Goal: Information Seeking & Learning: Learn about a topic

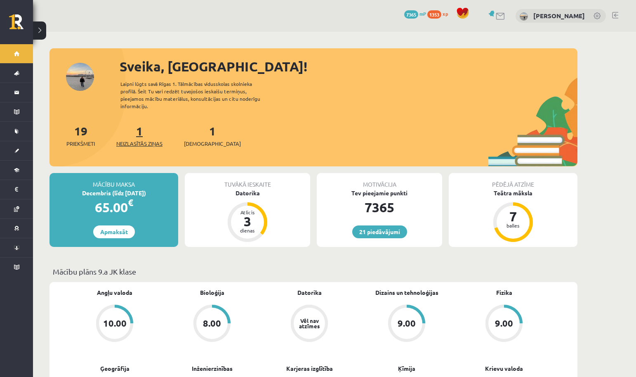
click at [141, 139] on span "Neizlasītās ziņas" at bounding box center [139, 143] width 46 height 8
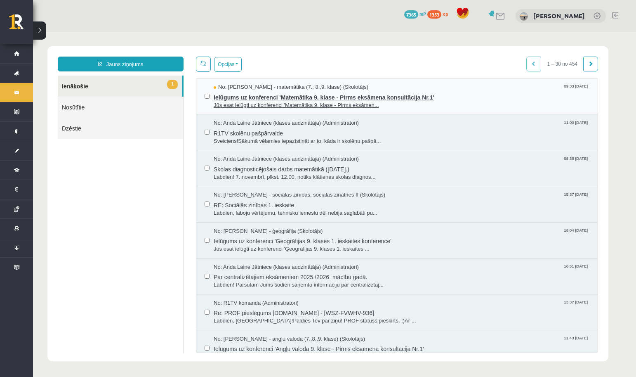
click at [305, 96] on span "Ielūgums uz konferenci 'Matemātika 9. klase - Pirms eksāmena konsultācija Nr.1'" at bounding box center [402, 96] width 376 height 10
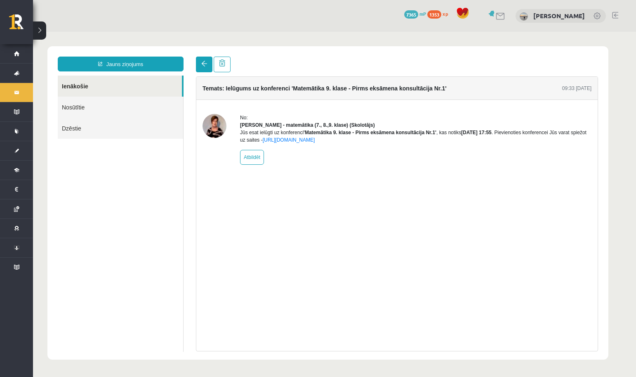
click at [204, 64] on span at bounding box center [204, 64] width 6 height 6
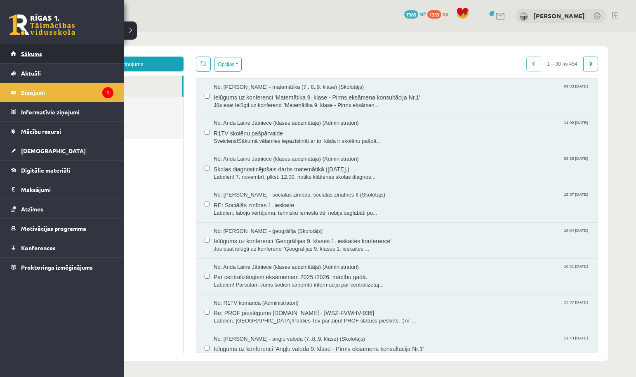
click at [16, 57] on link "Sākums" at bounding box center [62, 53] width 103 height 19
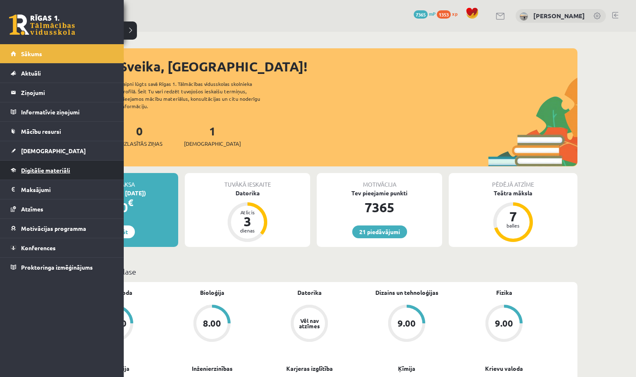
click at [57, 174] on link "Digitālie materiāli" at bounding box center [62, 169] width 103 height 19
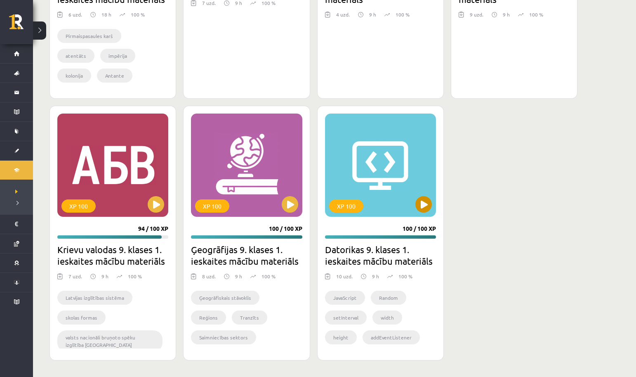
scroll to position [1396, 0]
click at [416, 210] on div "XP 100" at bounding box center [380, 164] width 111 height 103
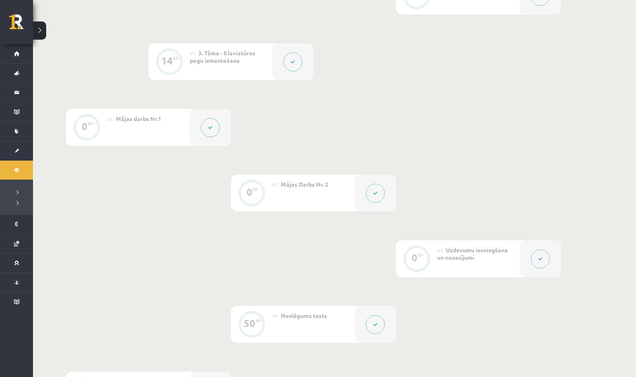
scroll to position [467, 0]
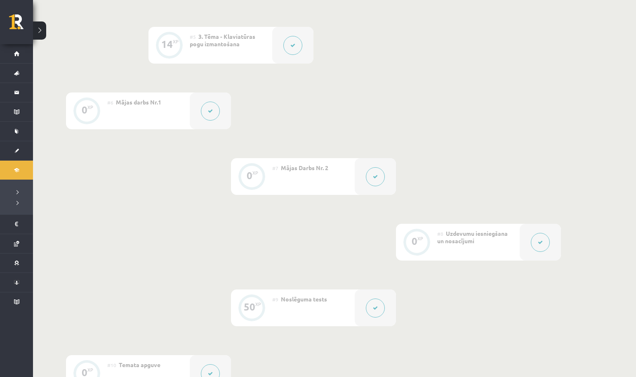
click at [382, 165] on div at bounding box center [375, 176] width 41 height 37
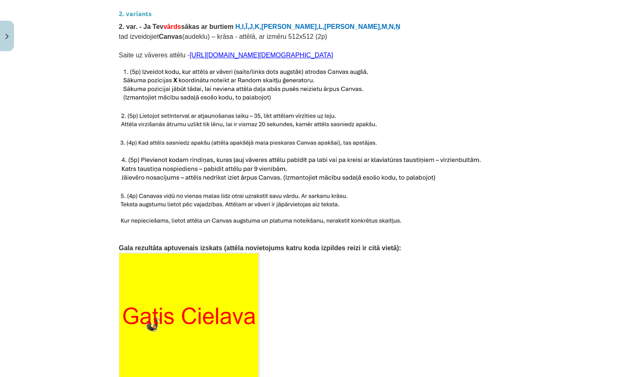
scroll to position [721, 0]
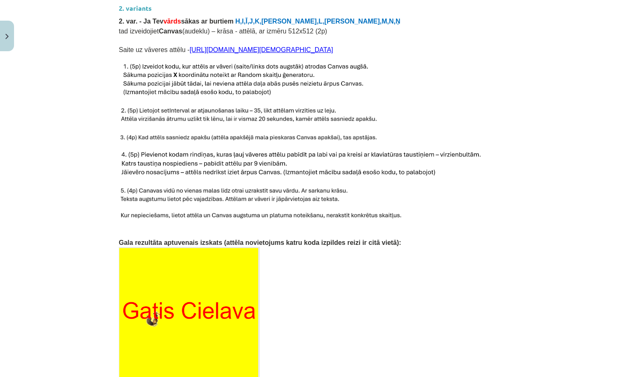
click at [268, 94] on img at bounding box center [246, 80] width 254 height 35
click at [259, 31] on span "tad izveidojiet Canvas (audeklu) – krāsa - attēlā, ar izmēru 512x512 (2p)" at bounding box center [223, 31] width 208 height 7
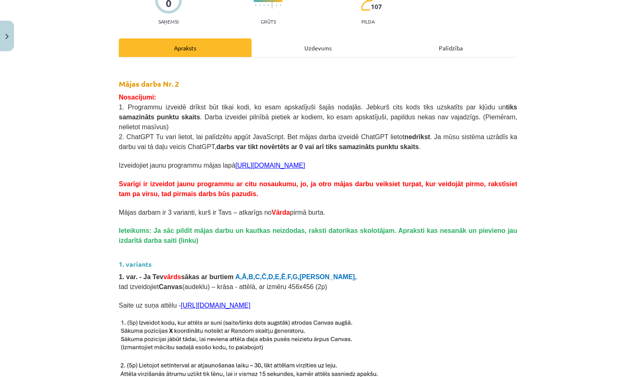
scroll to position [72, 0]
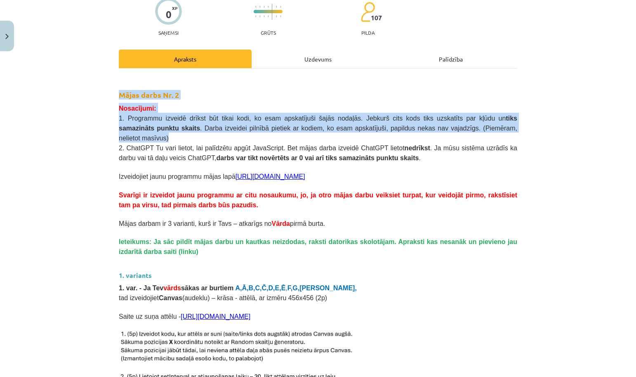
drag, startPoint x: 118, startPoint y: 94, endPoint x: 263, endPoint y: 135, distance: 150.0
copy div "Mājas darbs Nr. 2 Nosacījumi: 1. Programmu izveidē drīkst būt tikai kodi, ko es…"
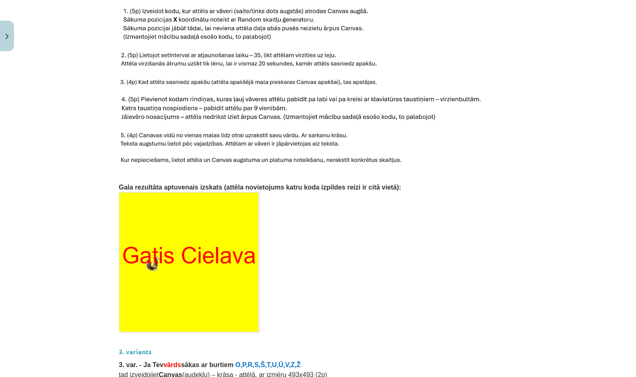
scroll to position [777, 0]
click at [400, 39] on p at bounding box center [318, 24] width 398 height 35
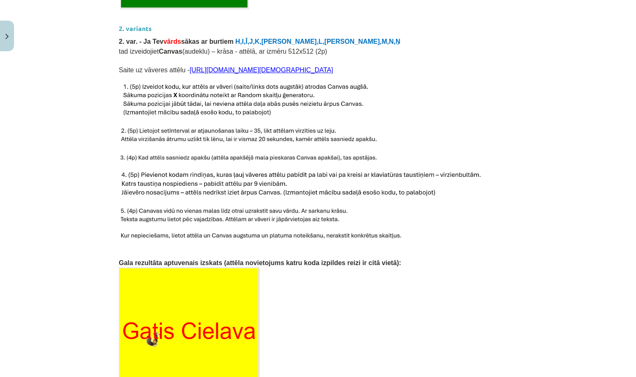
scroll to position [679, 0]
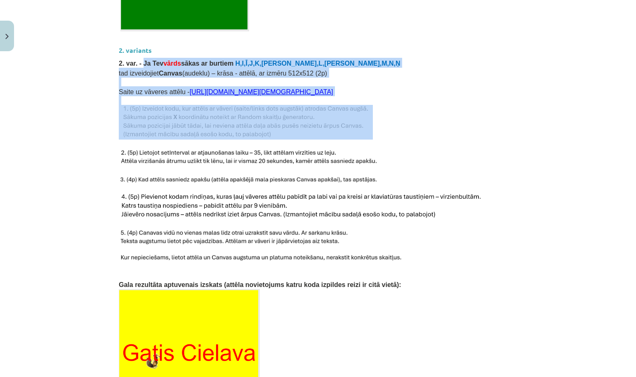
drag, startPoint x: 143, startPoint y: 59, endPoint x: 367, endPoint y: 129, distance: 234.9
click at [367, 129] on div "Mājas darbs Nr. 2 Nosacījumi: 1. Programmu izveidē drīkst būt tikai kodi, ko es…" at bounding box center [318, 154] width 398 height 1372
copy div "Ja Tev vārds sākas ar burtiem H,I,Ī,J,K,Ķ,L,Ļ,M,N,Ņ tad izveidojiet Canvas (aud…"
click at [409, 130] on p at bounding box center [318, 122] width 398 height 35
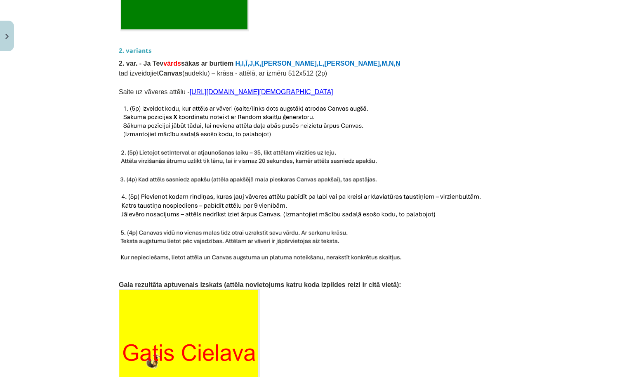
drag, startPoint x: 123, startPoint y: 107, endPoint x: 267, endPoint y: 137, distance: 147.1
click at [134, 144] on p at bounding box center [318, 143] width 398 height 9
drag, startPoint x: 121, startPoint y: 151, endPoint x: 383, endPoint y: 158, distance: 262.0
click at [130, 177] on img at bounding box center [250, 179] width 262 height 9
click at [117, 177] on div "0 XP Saņemsi Grūts 107 pilda Apraksts Uzdevums Palīdzība Mājas darbs Nr. 2 Nosa…" at bounding box center [318, 156] width 408 height 1562
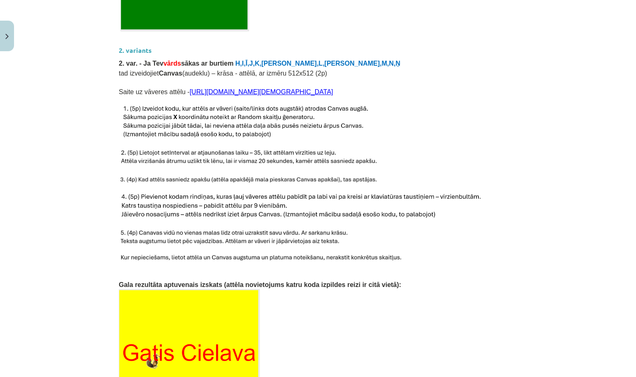
click at [120, 176] on img at bounding box center [250, 179] width 262 height 9
drag, startPoint x: 120, startPoint y: 177, endPoint x: 375, endPoint y: 175, distance: 254.5
drag, startPoint x: 122, startPoint y: 194, endPoint x: 437, endPoint y: 213, distance: 316.1
click at [91, 192] on div "Mācību tēma: Datorikas 9. klases 1. ieskaites mācību materiāls #7 Mājas Darbs N…" at bounding box center [318, 188] width 636 height 377
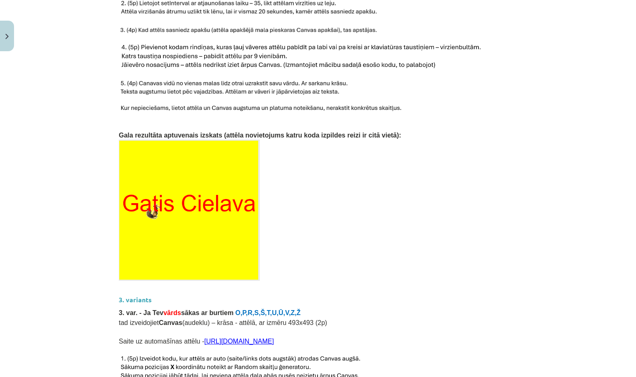
scroll to position [830, 0]
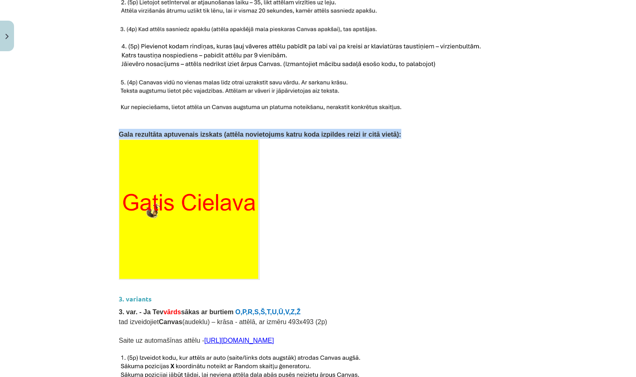
drag, startPoint x: 119, startPoint y: 131, endPoint x: 408, endPoint y: 132, distance: 289.2
click at [408, 132] on p "Gala rezultāta aptuvenais izskats (attēla novietojums katru koda izpildes reizi…" at bounding box center [318, 134] width 398 height 10
copy span "Gala rezultāta aptuvenais izskats (attēla novietojums katru koda izpildes reizi…"
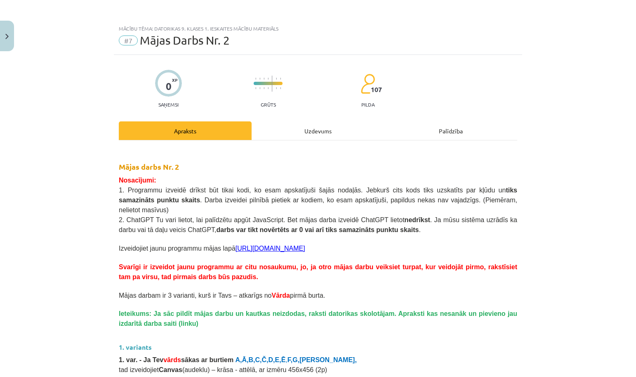
scroll to position [0, 0]
click at [17, 35] on div "Mācību tēma: Datorikas 9. klases 1. ieskaites mācību materiāls #7 Mājas Darbs N…" at bounding box center [318, 188] width 636 height 377
click at [12, 36] on button "Close" at bounding box center [7, 36] width 14 height 31
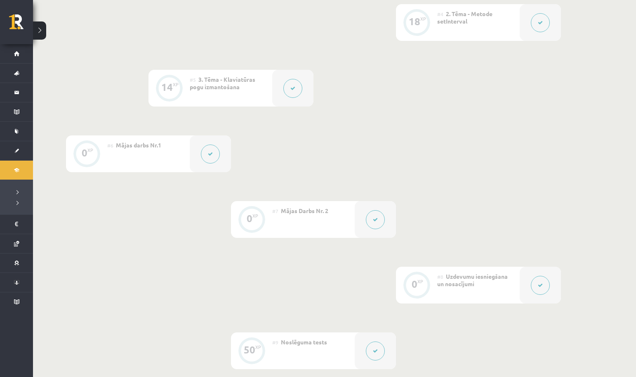
scroll to position [424, 0]
click at [284, 80] on div at bounding box center [292, 88] width 41 height 37
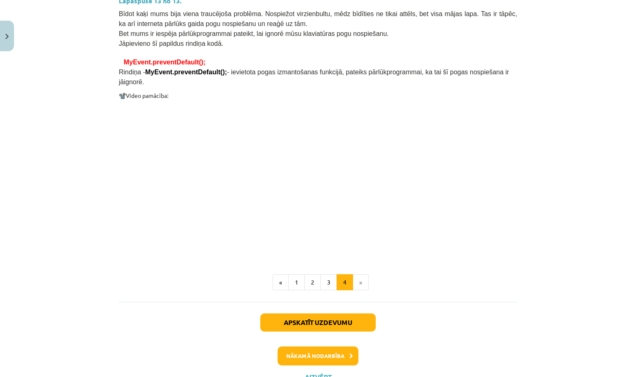
scroll to position [635, 0]
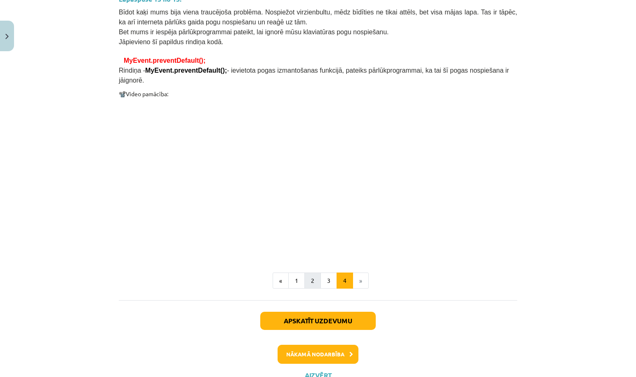
click at [312, 283] on button "2" at bounding box center [312, 280] width 17 height 17
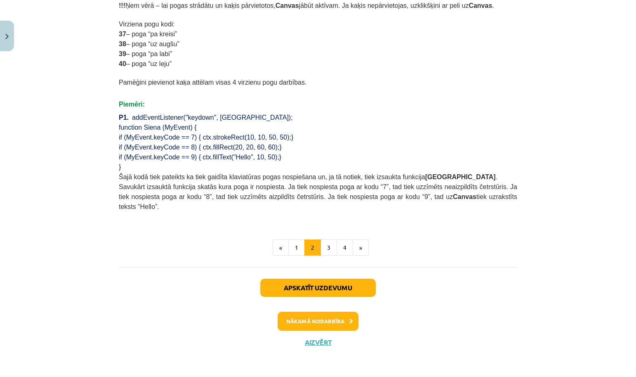
scroll to position [530, 0]
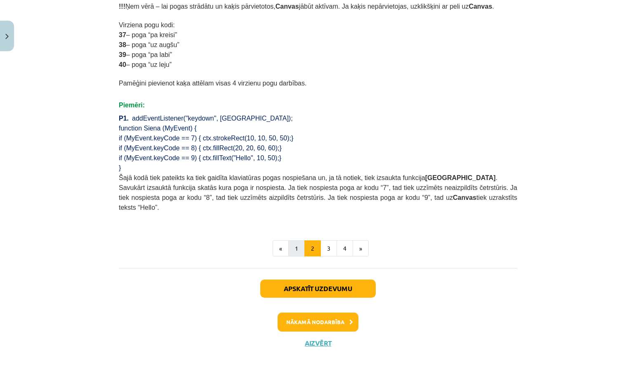
click at [301, 248] on button "1" at bounding box center [296, 248] width 17 height 17
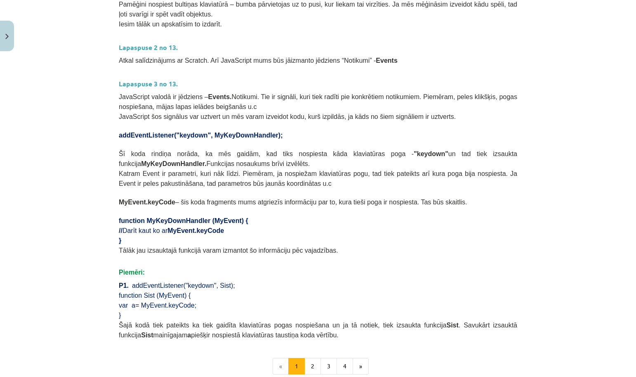
scroll to position [338, 0]
click at [12, 35] on button "Close" at bounding box center [7, 36] width 14 height 31
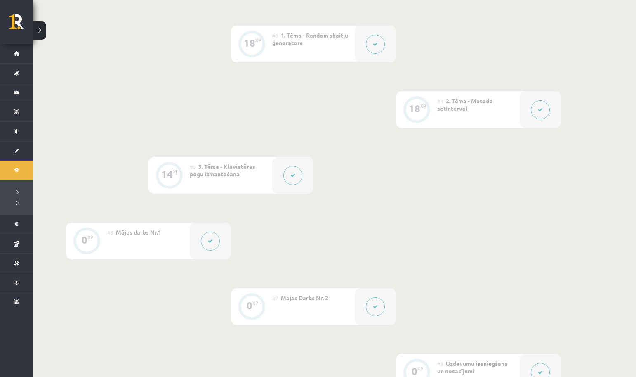
scroll to position [334, 0]
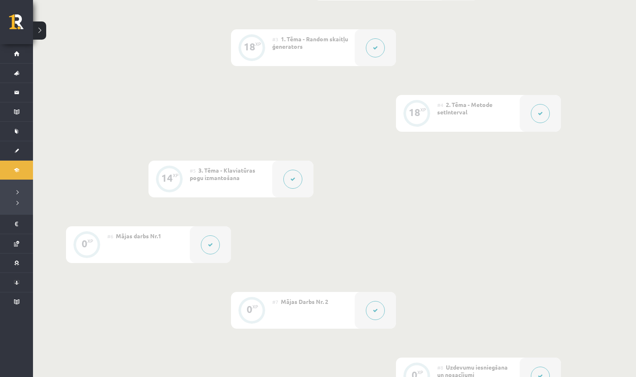
click at [535, 116] on button at bounding box center [540, 113] width 19 height 19
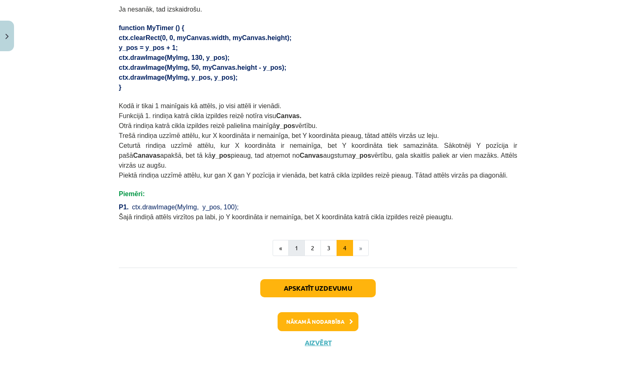
click at [297, 245] on button "1" at bounding box center [296, 248] width 17 height 17
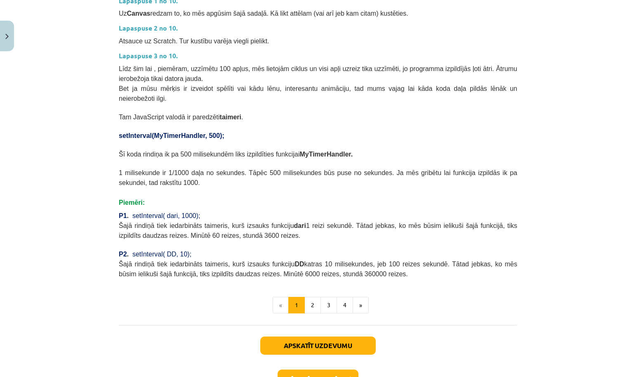
scroll to position [275, 0]
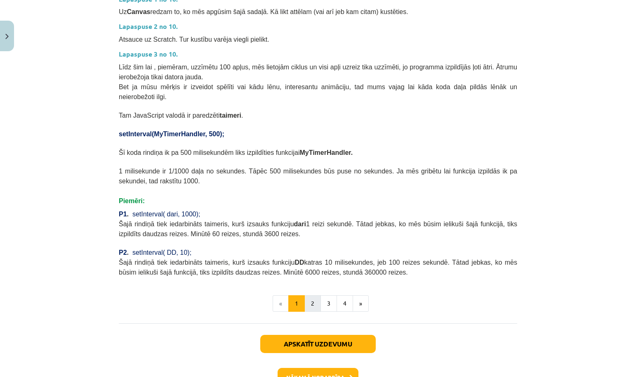
click at [314, 301] on button "2" at bounding box center [312, 303] width 17 height 17
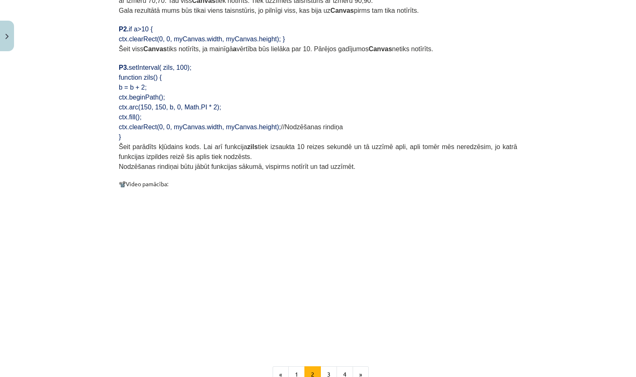
scroll to position [713, 0]
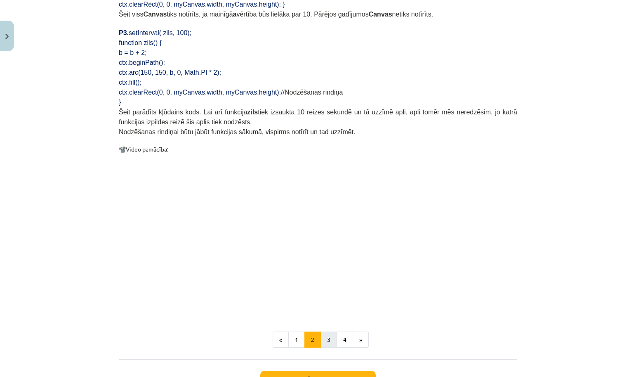
click at [328, 336] on button "3" at bounding box center [329, 339] width 17 height 17
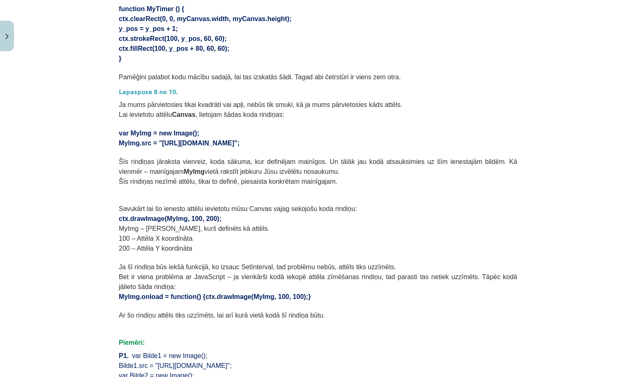
scroll to position [314, 0]
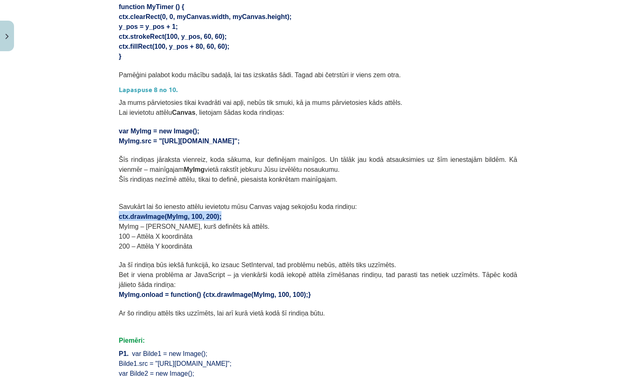
drag, startPoint x: 117, startPoint y: 214, endPoint x: 235, endPoint y: 212, distance: 117.6
click at [235, 212] on div "18 XP Saņemsi Ļoti grūts 107 pilda Apraksts Uzdevums Palīdzība Lapaspuse 6 no 1…" at bounding box center [318, 185] width 408 height 889
copy span "ctx.drawImage(MyImg, 100, 200);"
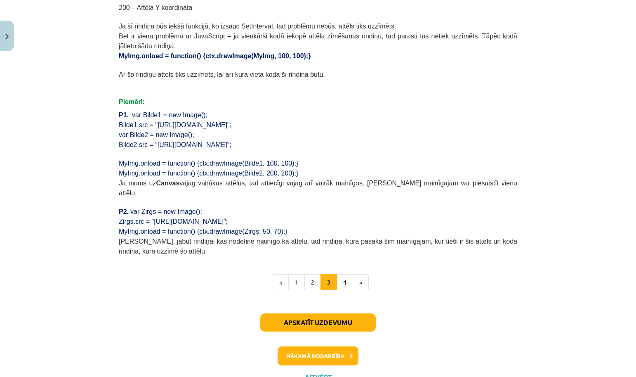
scroll to position [562, 0]
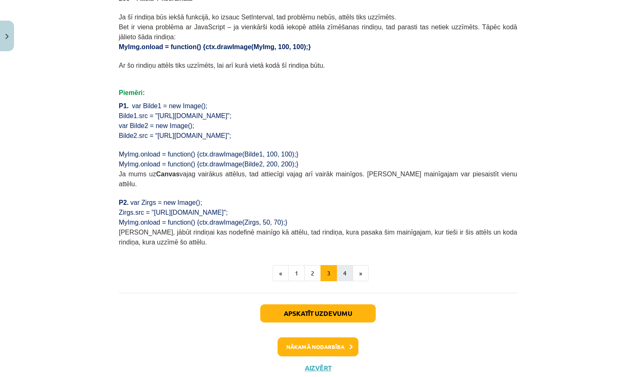
click at [345, 265] on button "4" at bounding box center [345, 273] width 17 height 17
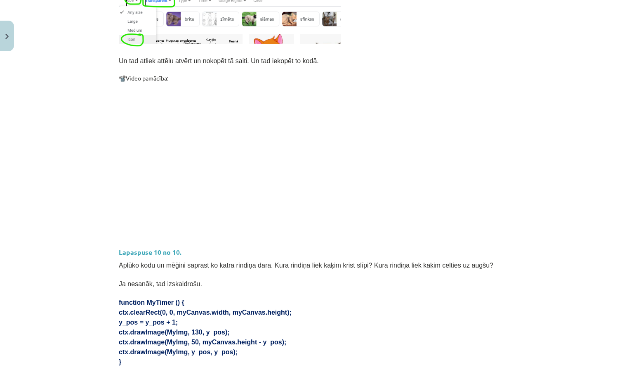
scroll to position [244, 0]
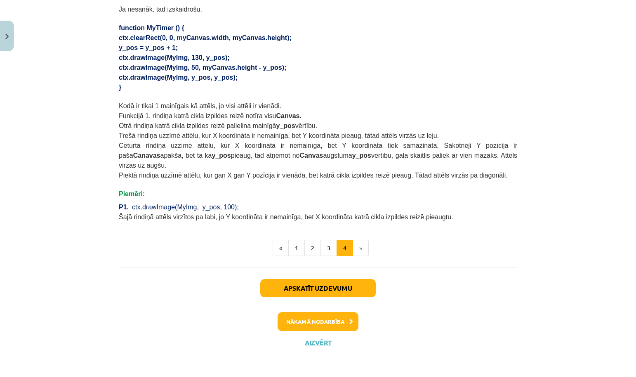
click at [313, 323] on button "Nākamā nodarbība" at bounding box center [318, 321] width 81 height 19
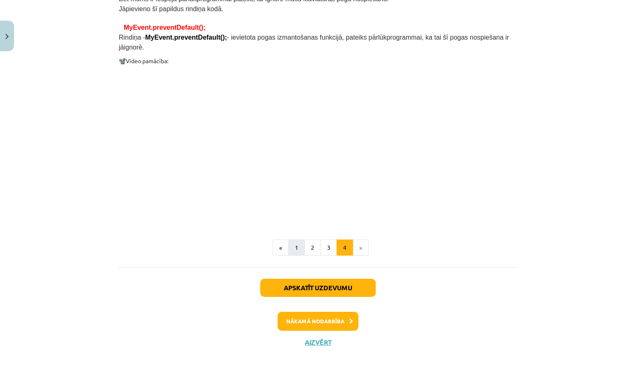
click at [297, 246] on button "1" at bounding box center [296, 247] width 17 height 17
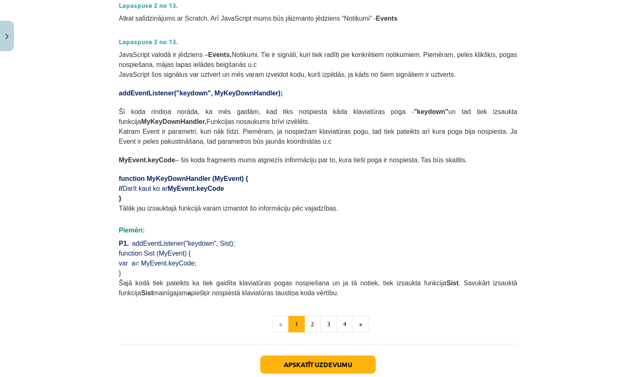
scroll to position [385, 0]
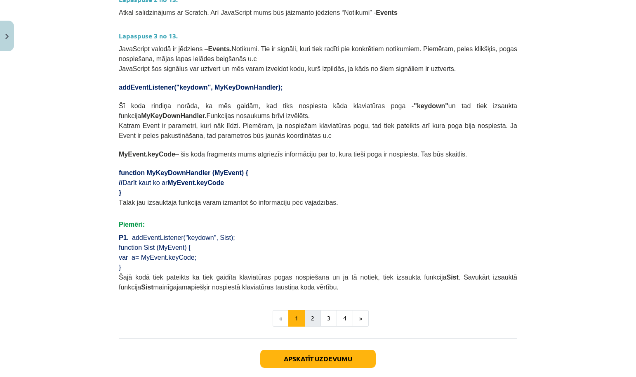
click at [311, 315] on button "2" at bounding box center [312, 318] width 17 height 17
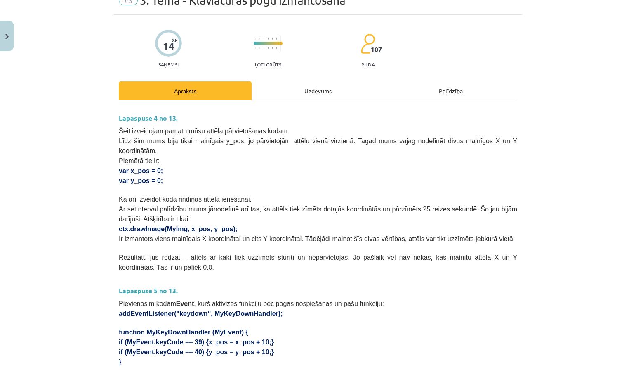
scroll to position [41, 0]
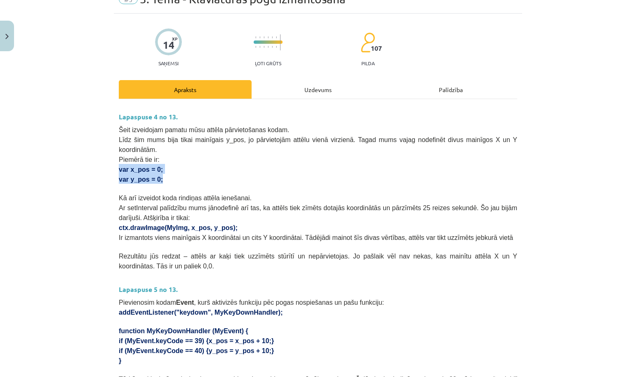
drag, startPoint x: 117, startPoint y: 167, endPoint x: 174, endPoint y: 179, distance: 58.1
copy div "var x_pos = 0; var y_pos = 0;"
click at [226, 179] on p "var y_pos = 0;" at bounding box center [318, 179] width 398 height 10
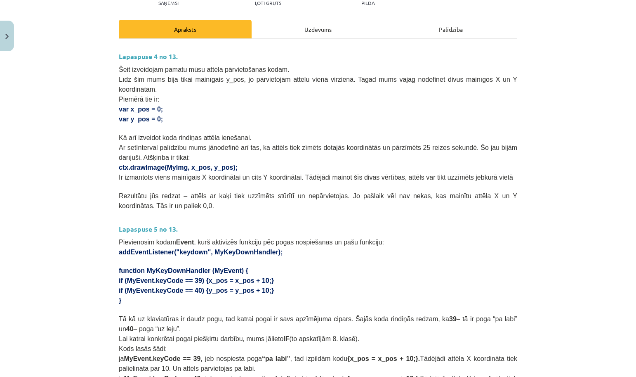
scroll to position [102, 0]
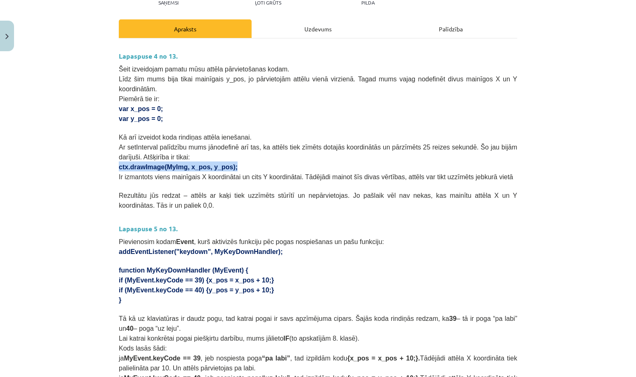
drag, startPoint x: 118, startPoint y: 165, endPoint x: 255, endPoint y: 168, distance: 136.2
click at [254, 167] on div "14 XP Saņemsi Ļoti grūts 107 pilda Apraksts Uzdevums Palīdzība Lapaspuse 4 no 1…" at bounding box center [318, 369] width 408 height 832
copy span "ctx.drawImage(MyImg, x_pos, y_pos);"
click at [274, 91] on p "Līdz šim mums bija tikai mainīgais y_pos, jo pārvietojām attēlu vienā virzienā.…" at bounding box center [318, 83] width 398 height 20
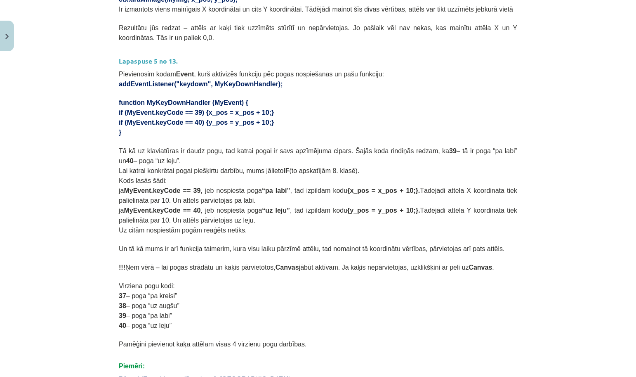
scroll to position [269, 0]
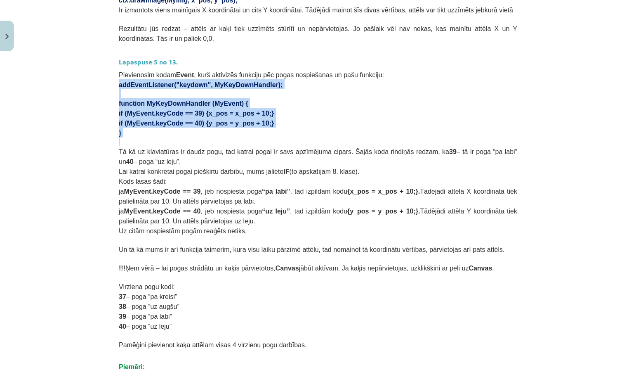
drag, startPoint x: 118, startPoint y: 81, endPoint x: 259, endPoint y: 136, distance: 151.4
click at [259, 136] on div "14 XP Saņemsi Ļoti grūts 107 pilda Apraksts Uzdevums Palīdzība Lapaspuse 4 no 1…" at bounding box center [318, 202] width 408 height 832
copy div "addEventListener("keydown", MyKeyDownHandler); function MyKeyDownHandler (MyEve…"
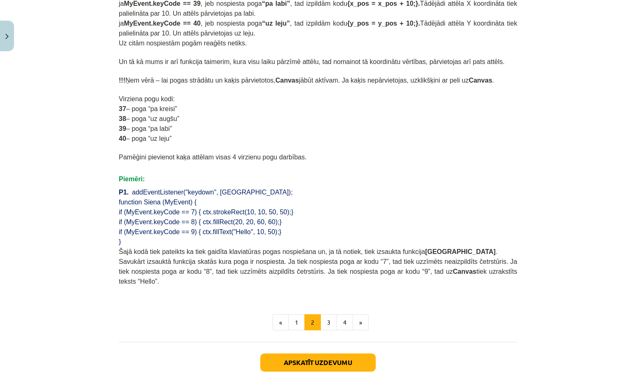
scroll to position [457, 0]
click at [328, 323] on button "3" at bounding box center [329, 322] width 17 height 17
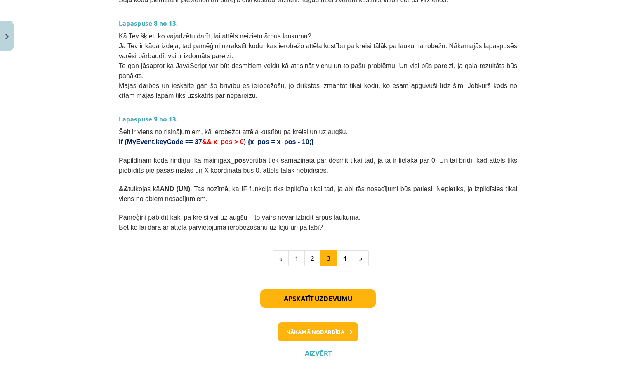
click at [251, 203] on p at bounding box center [318, 207] width 398 height 9
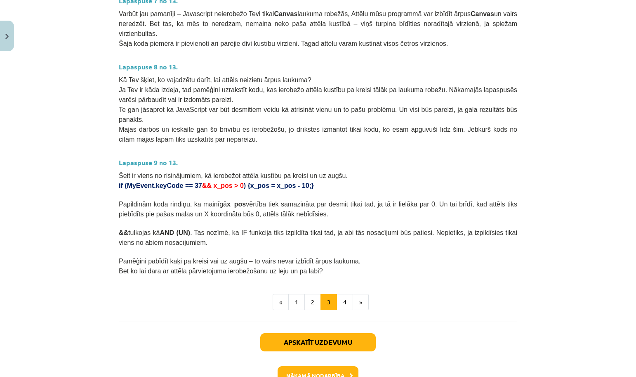
scroll to position [378, 0]
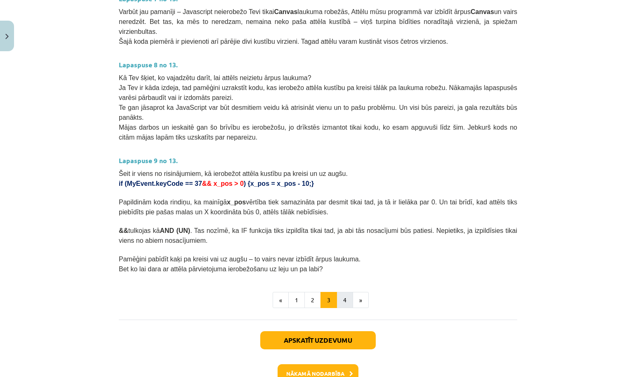
click at [345, 297] on button "4" at bounding box center [345, 300] width 17 height 17
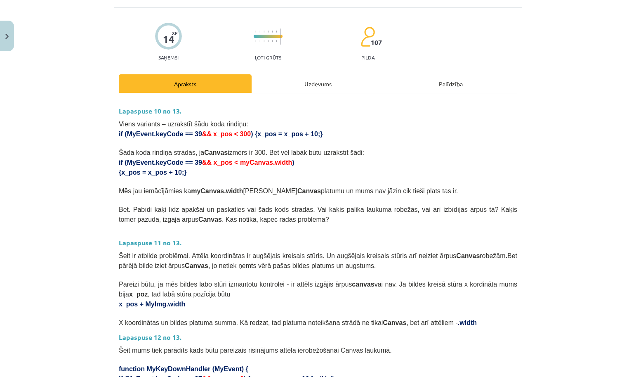
scroll to position [47, 0]
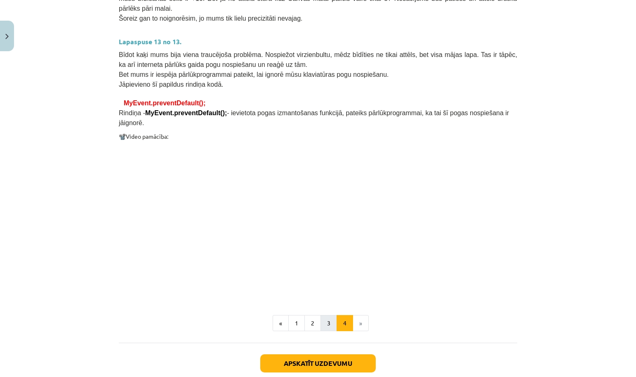
click at [327, 328] on button "3" at bounding box center [329, 323] width 17 height 17
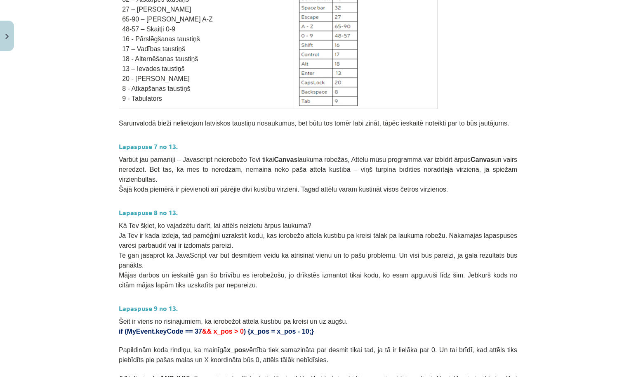
scroll to position [219, 0]
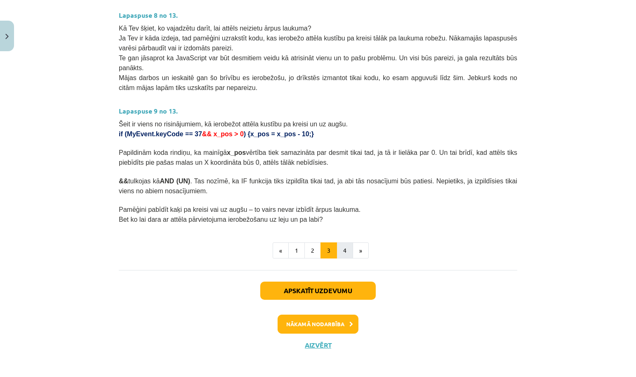
click at [341, 248] on button "4" at bounding box center [345, 250] width 17 height 17
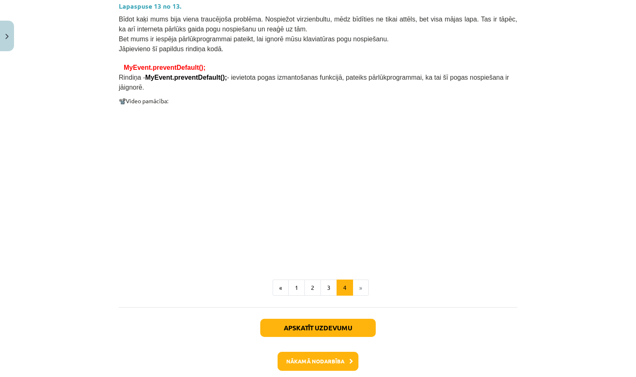
scroll to position [629, 0]
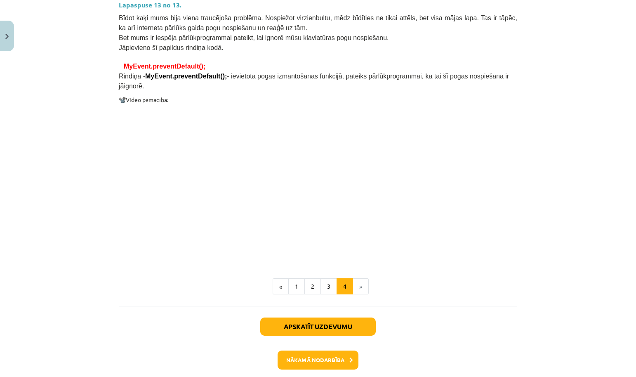
click at [304, 361] on button "Nākamā nodarbība" at bounding box center [318, 359] width 81 height 19
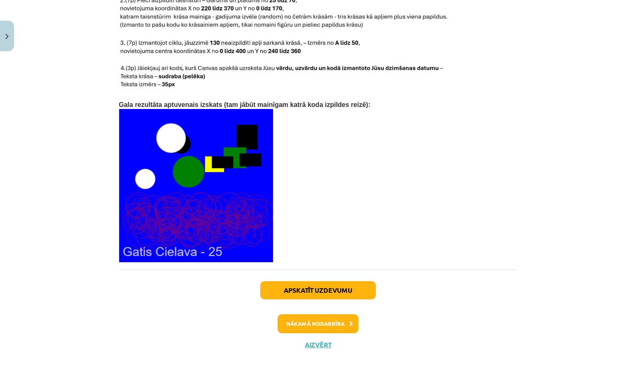
click at [307, 320] on button "Nākamā nodarbība" at bounding box center [318, 323] width 81 height 19
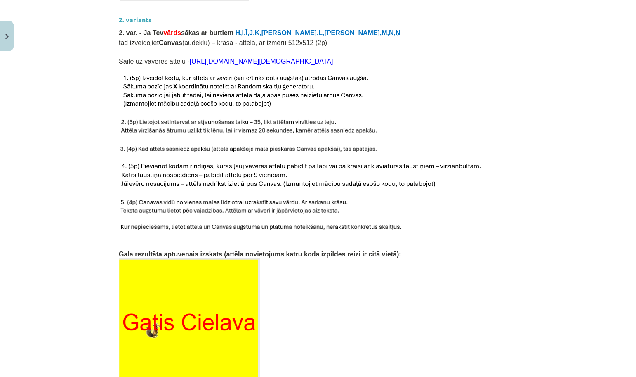
scroll to position [707, 0]
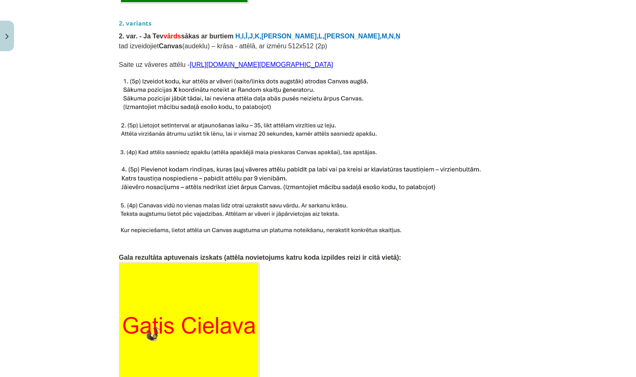
click at [9, 35] on button "Close" at bounding box center [7, 36] width 14 height 31
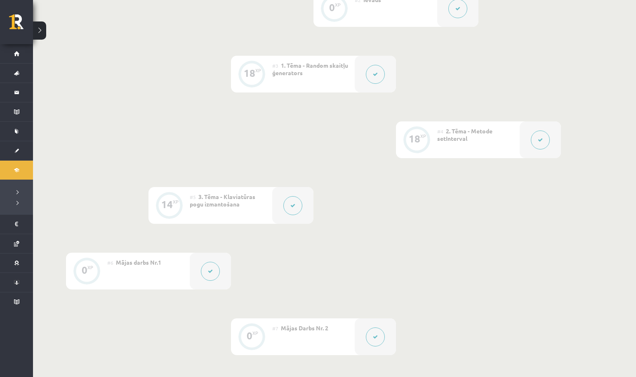
scroll to position [306, 0]
click at [387, 80] on div at bounding box center [375, 75] width 41 height 37
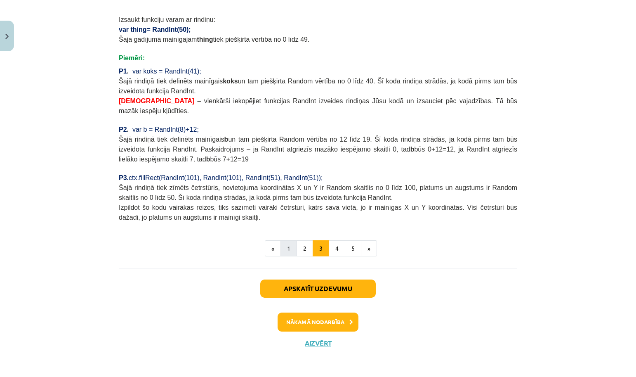
click at [295, 248] on button "1" at bounding box center [289, 248] width 17 height 17
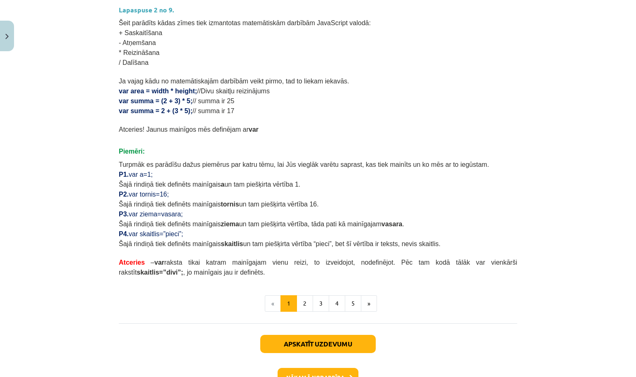
scroll to position [401, 0]
click at [305, 303] on button "2" at bounding box center [305, 303] width 17 height 17
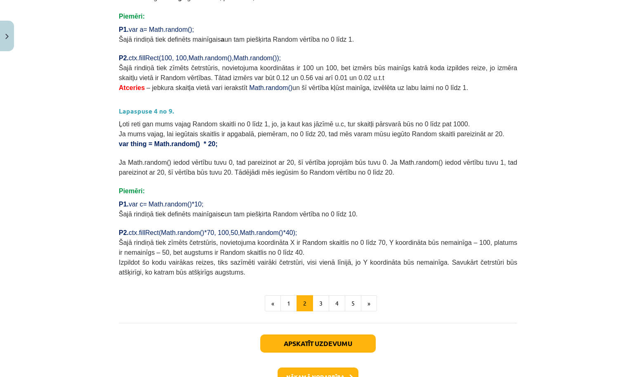
scroll to position [236, 0]
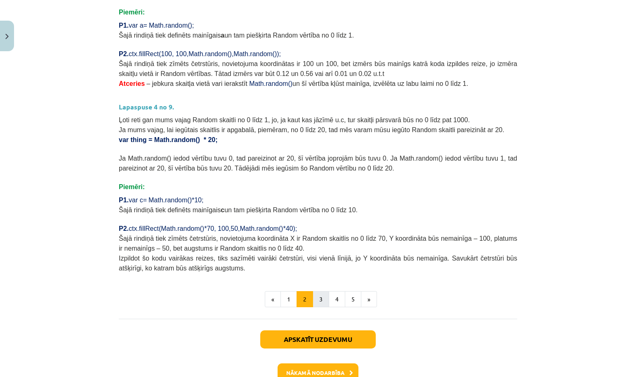
click at [323, 295] on button "3" at bounding box center [321, 299] width 17 height 17
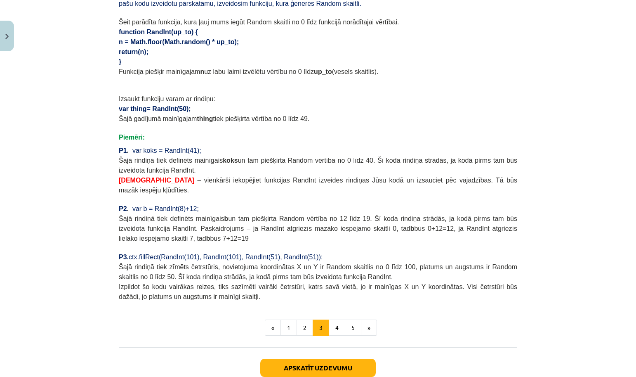
scroll to position [588, 0]
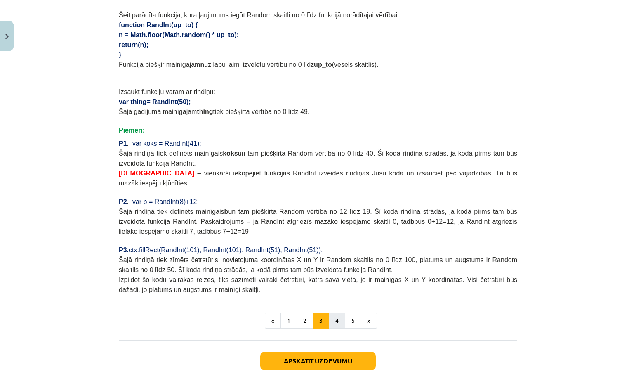
click at [335, 319] on button "4" at bounding box center [337, 320] width 17 height 17
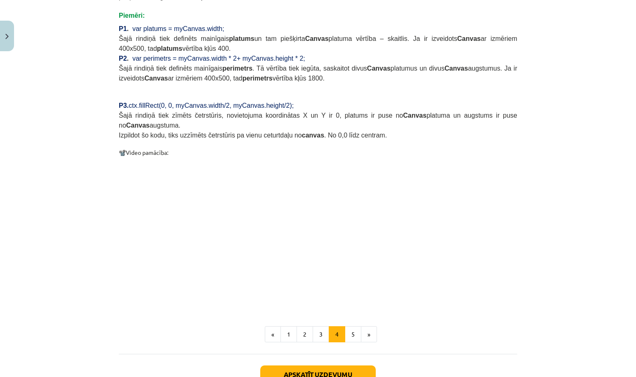
scroll to position [693, 0]
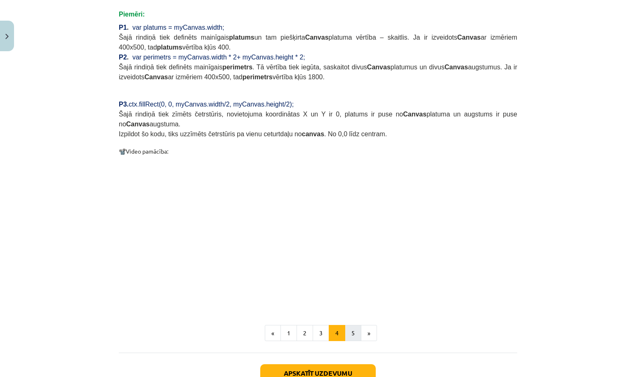
click at [355, 334] on button "5" at bounding box center [353, 333] width 17 height 17
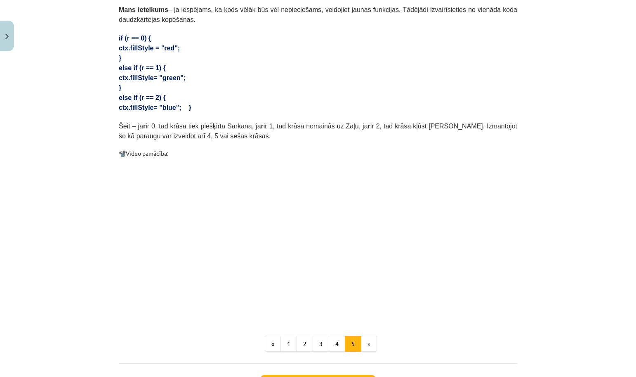
scroll to position [361, 0]
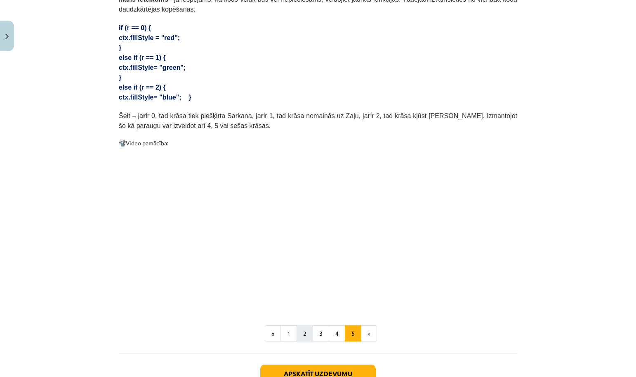
click at [309, 334] on button "2" at bounding box center [305, 333] width 17 height 17
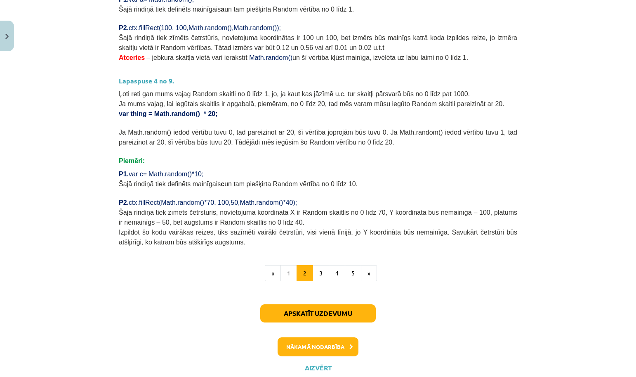
scroll to position [259, 0]
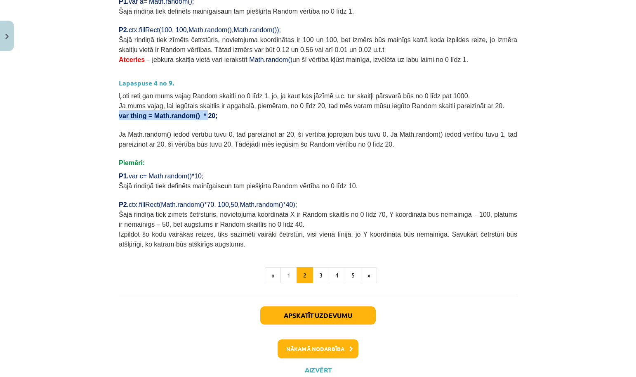
drag, startPoint x: 118, startPoint y: 113, endPoint x: 208, endPoint y: 112, distance: 90.3
click at [208, 112] on div "18 XP Saņemsi Ļoti grūts 107 pilda Apraksts Uzdevums Palīdzība Lapaspuse 3 no 9…" at bounding box center [318, 89] width 408 height 588
click at [240, 123] on p at bounding box center [318, 124] width 398 height 9
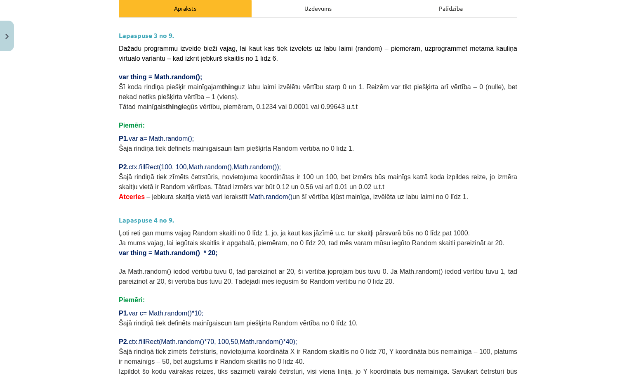
scroll to position [122, 0]
drag, startPoint x: 117, startPoint y: 74, endPoint x: 205, endPoint y: 76, distance: 88.3
click at [205, 76] on div "18 XP Saņemsi Ļoti grūts 107 pilda Apraksts Uzdevums Palīdzība Lapaspuse 3 no 9…" at bounding box center [318, 227] width 408 height 588
copy span "var thing = Math.random();"
click at [328, 120] on p "Piemēri:" at bounding box center [318, 125] width 398 height 10
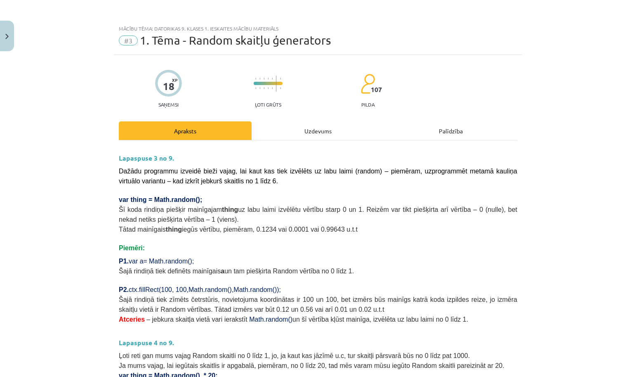
scroll to position [0, 0]
click at [7, 34] on img "Close" at bounding box center [6, 36] width 3 height 5
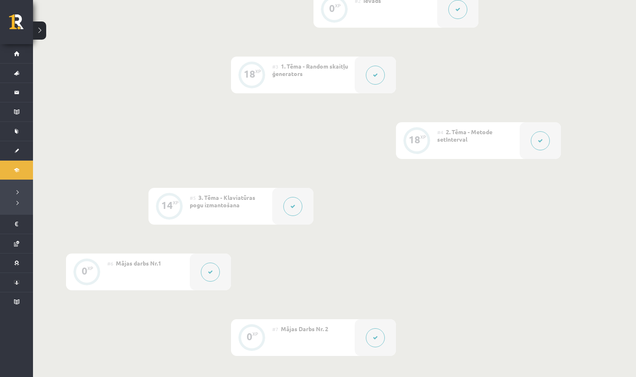
click at [205, 266] on button at bounding box center [210, 271] width 19 height 19
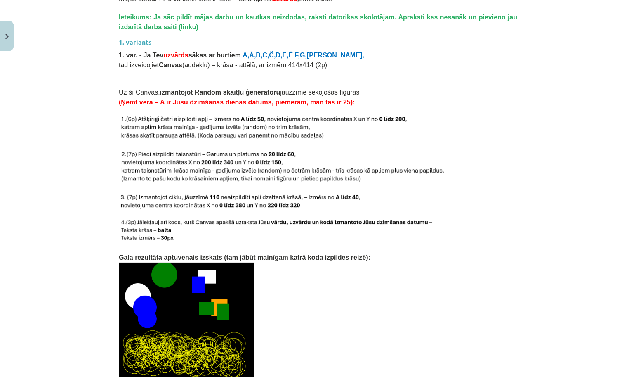
scroll to position [832, 0]
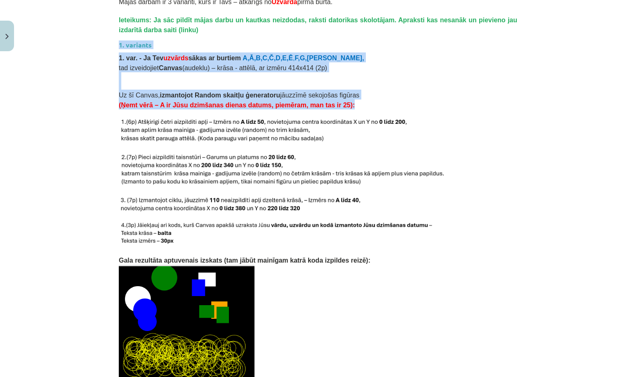
drag, startPoint x: 119, startPoint y: 43, endPoint x: 365, endPoint y: 99, distance: 253.1
click at [365, 99] on div "Mājas darbs Šajā mācību materiālā apguvām JavaScript valodā Random skaitļu ģene…" at bounding box center [318, 232] width 398 height 1833
copy div "1. variants 1. var. - Ja Tev uzvārds sākas ar burtiem A,Ā,B,C,Č,D,E,Ē , F,G,Ģ, …"
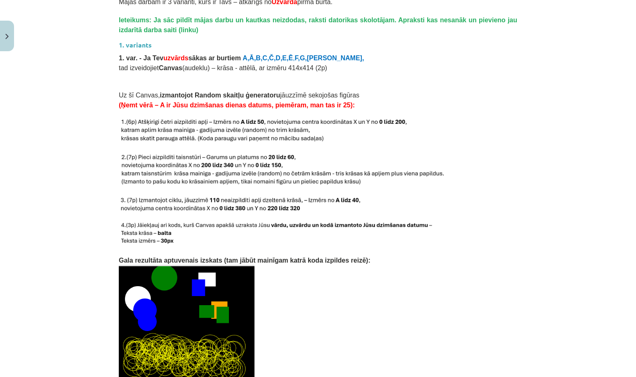
click at [325, 137] on img at bounding box center [264, 131] width 290 height 26
drag, startPoint x: 121, startPoint y: 120, endPoint x: 331, endPoint y: 139, distance: 210.9
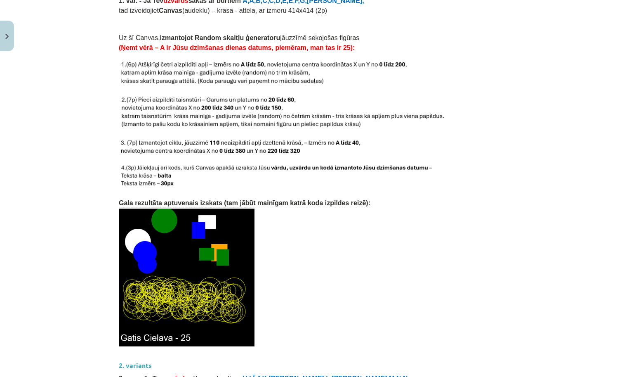
scroll to position [890, 0]
click at [150, 124] on img at bounding box center [281, 112] width 325 height 34
click at [128, 97] on img at bounding box center [281, 112] width 325 height 34
drag, startPoint x: 127, startPoint y: 97, endPoint x: 368, endPoint y: 125, distance: 241.7
click at [120, 138] on img at bounding box center [240, 146] width 243 height 17
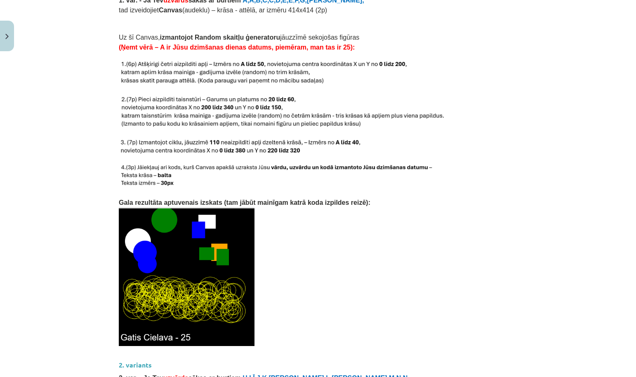
click at [131, 145] on img at bounding box center [240, 146] width 243 height 17
click at [153, 123] on img at bounding box center [281, 112] width 325 height 34
drag, startPoint x: 121, startPoint y: 139, endPoint x: 300, endPoint y: 151, distance: 179.4
click at [226, 157] on p at bounding box center [318, 159] width 398 height 9
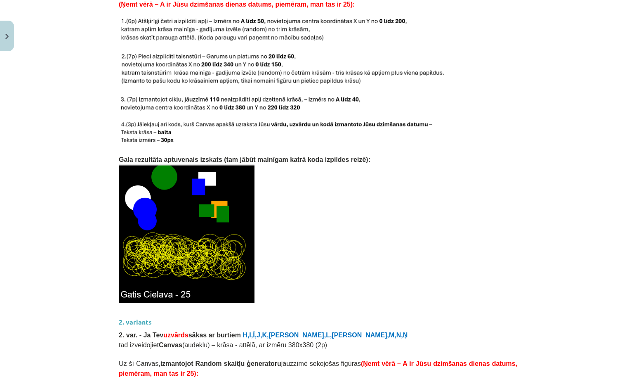
scroll to position [933, 0]
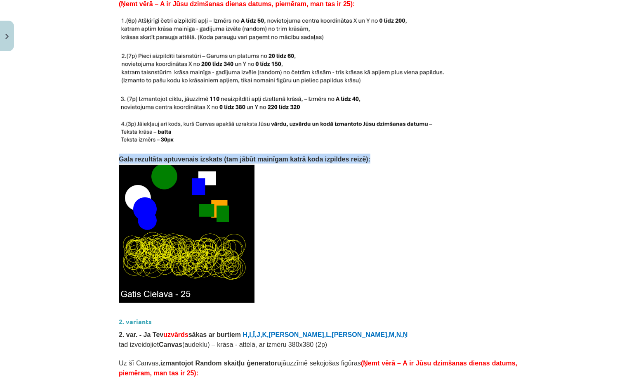
drag, startPoint x: 118, startPoint y: 157, endPoint x: 385, endPoint y: 160, distance: 267.7
click at [385, 160] on div "0 XP Saņemsi Grūts 107 pilda Apraksts Uzdevums Palīdzība Mājas darbs Šajā mācīb…" at bounding box center [318, 133] width 408 height 2022
copy span "Gala rezultāta aptuvenais izskats (tam jābūt mainīgam katrā koda izpildes reizē…"
click at [299, 134] on img at bounding box center [276, 132] width 314 height 24
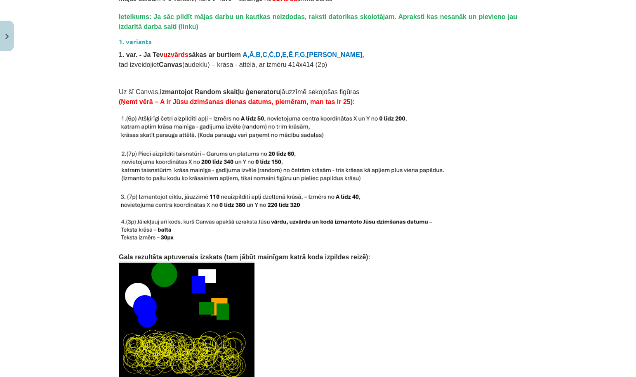
scroll to position [833, 0]
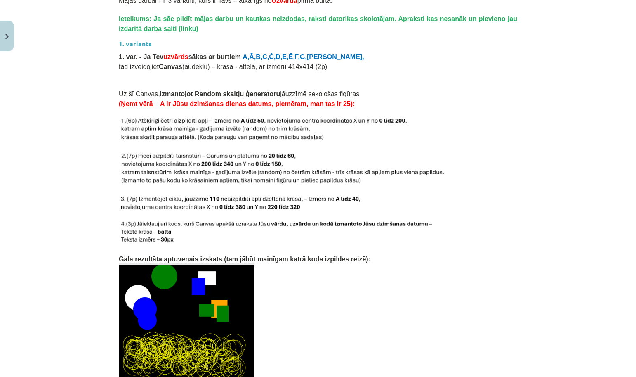
click at [14, 42] on div "Mācību tēma: Datorikas 9. klases 1. ieskaites mācību materiāls #6 Mājas darbs N…" at bounding box center [318, 188] width 636 height 377
click at [10, 40] on button "Close" at bounding box center [7, 36] width 14 height 31
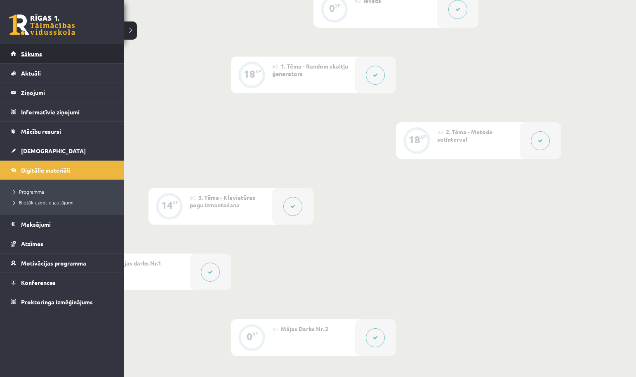
click at [25, 54] on span "Sākums" at bounding box center [31, 53] width 21 height 7
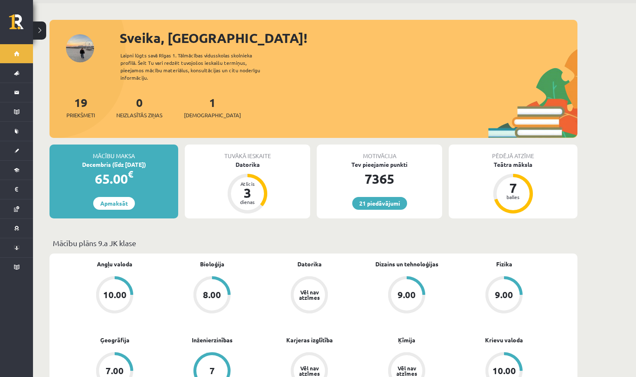
scroll to position [31, 0]
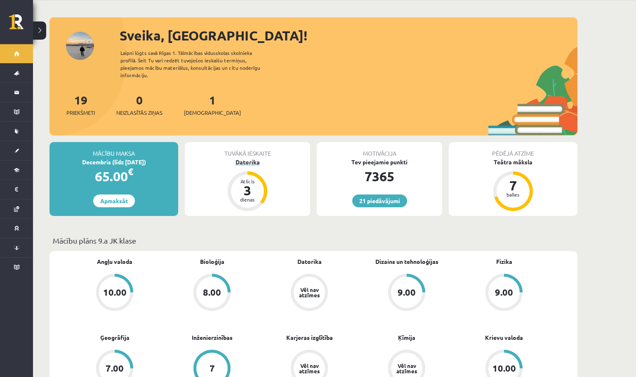
click at [243, 158] on div "Datorika" at bounding box center [247, 162] width 125 height 9
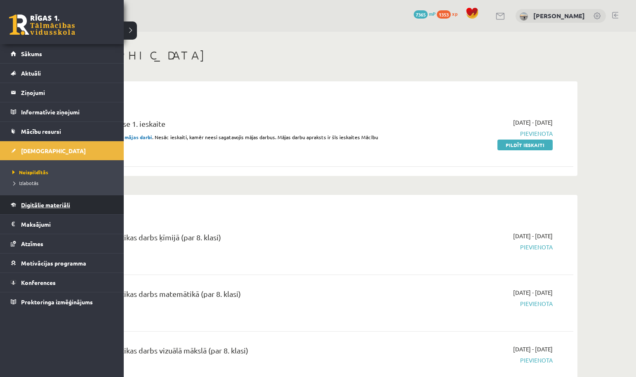
click at [46, 208] on link "Digitālie materiāli" at bounding box center [62, 204] width 103 height 19
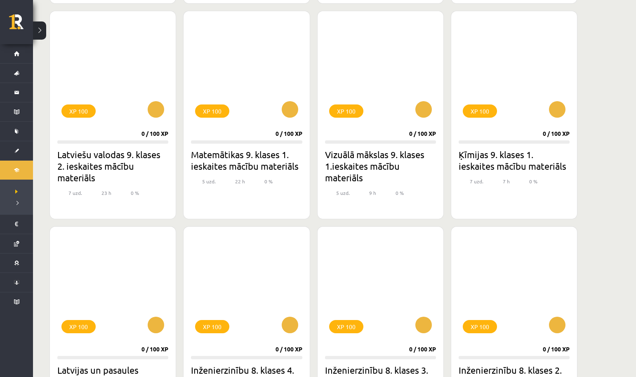
scroll to position [747, 0]
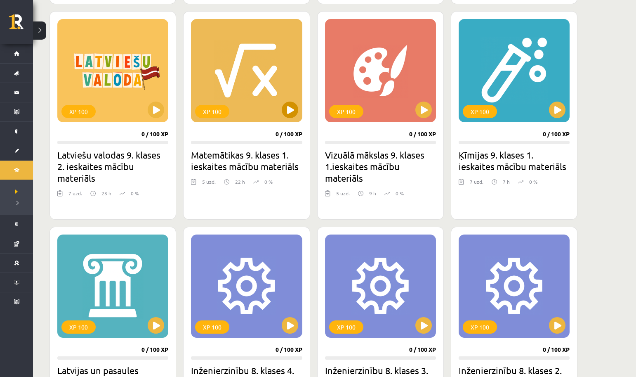
click at [285, 113] on button at bounding box center [290, 109] width 17 height 17
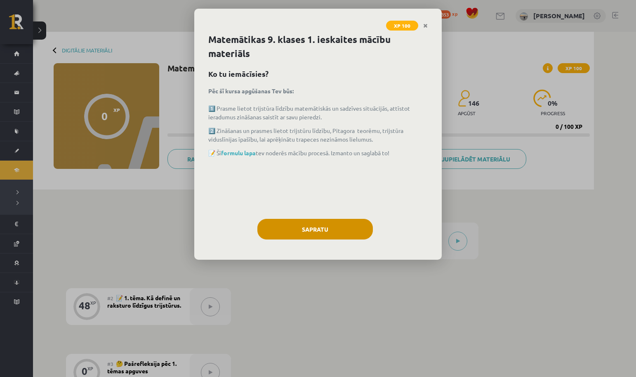
click at [301, 233] on button "Sapratu" at bounding box center [315, 229] width 116 height 21
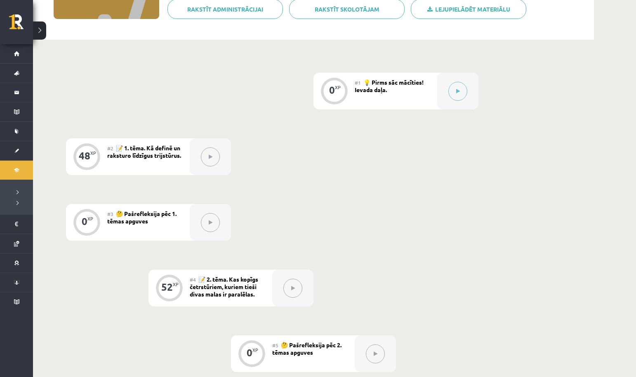
scroll to position [141, 0]
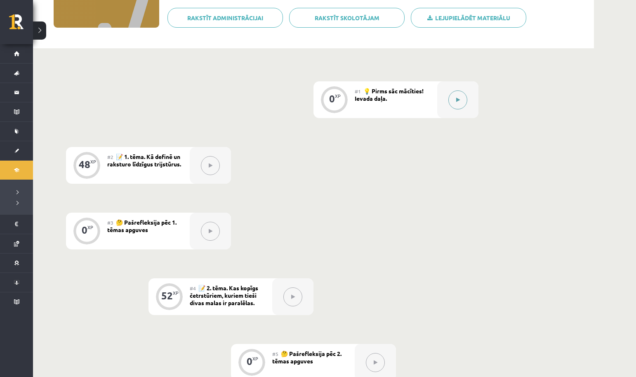
click at [471, 96] on div at bounding box center [457, 99] width 41 height 37
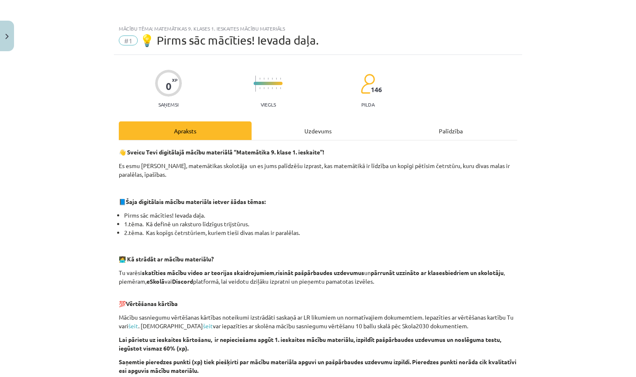
scroll to position [0, 0]
click at [323, 131] on div "Uzdevums" at bounding box center [318, 130] width 133 height 19
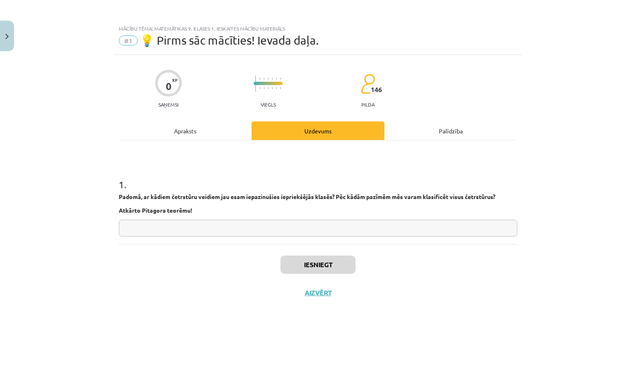
click at [184, 134] on div "Apraksts" at bounding box center [185, 130] width 133 height 19
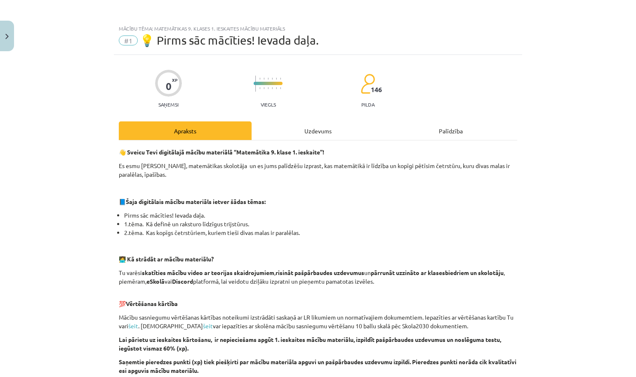
click at [7, 31] on button "Close" at bounding box center [7, 36] width 14 height 31
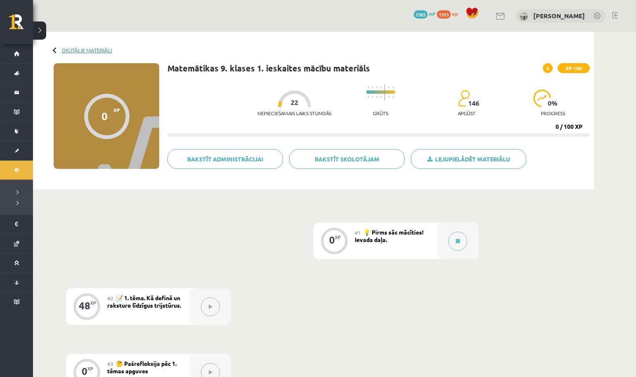
click at [110, 49] on link "Digitālie materiāli" at bounding box center [87, 50] width 50 height 6
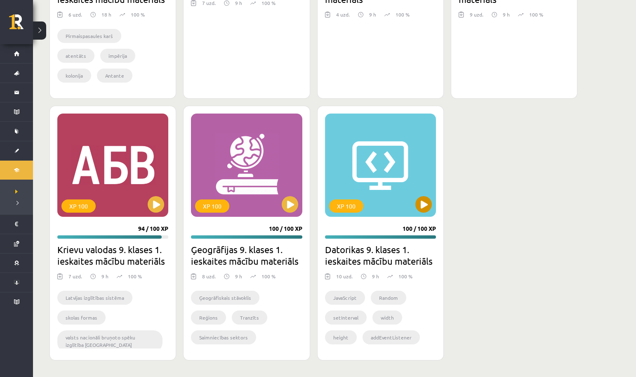
scroll to position [2350, 0]
click at [420, 210] on button at bounding box center [423, 204] width 17 height 17
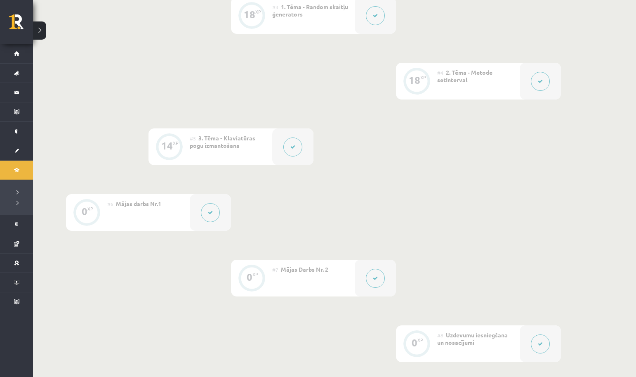
scroll to position [375, 0]
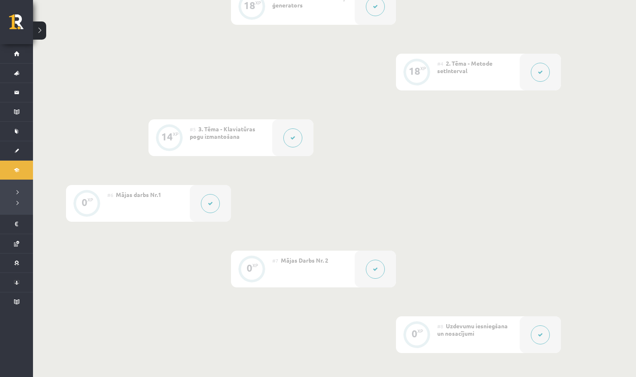
click at [367, 271] on button at bounding box center [375, 268] width 19 height 19
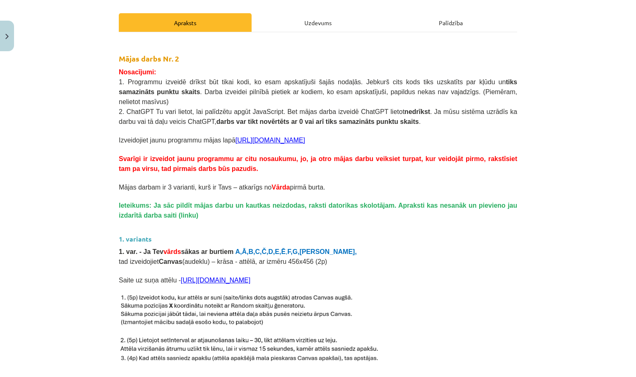
scroll to position [66, 0]
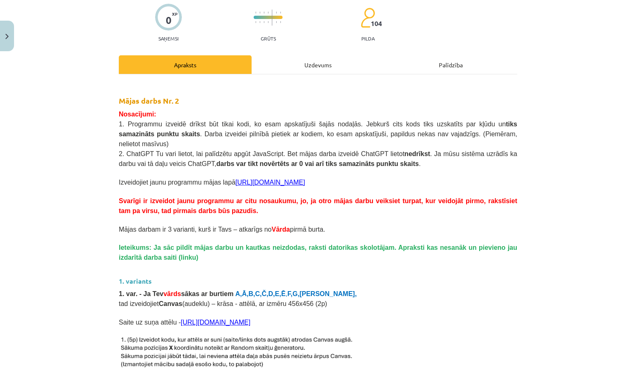
click at [4, 33] on button "Close" at bounding box center [7, 36] width 14 height 31
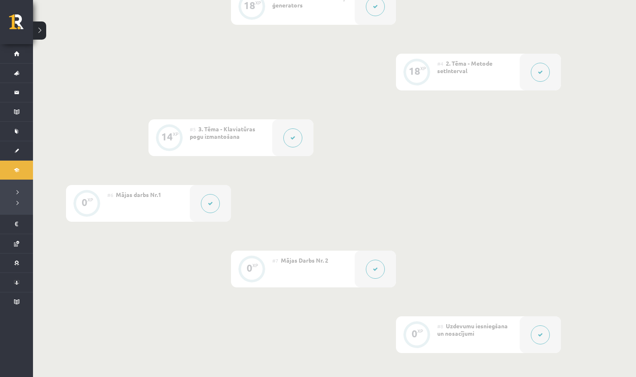
click at [193, 182] on div "0 XP #1 Pirms sāc mācīties! Ievada daļa 0 XP #2 Ievads 18 XP #3 1. Tēma - Rando…" at bounding box center [313, 170] width 495 height 627
click at [193, 205] on div at bounding box center [210, 203] width 41 height 37
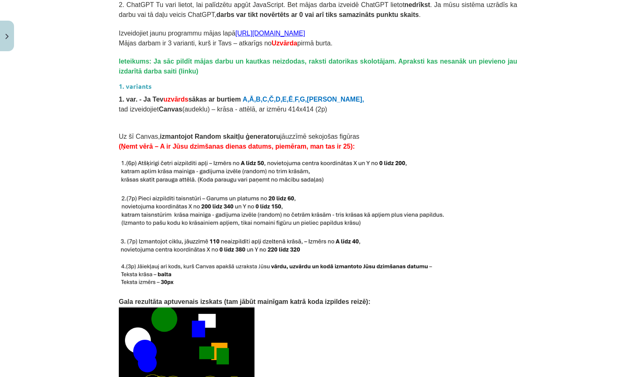
scroll to position [809, 0]
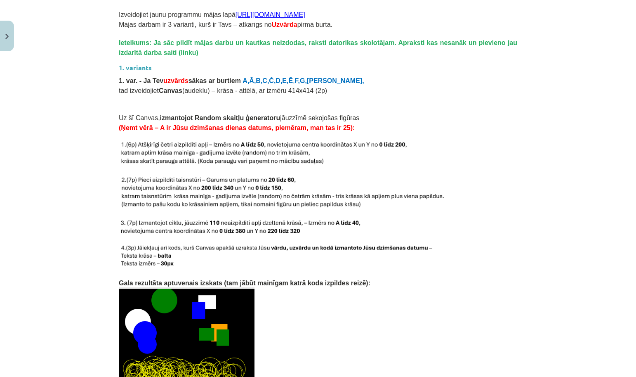
drag, startPoint x: 121, startPoint y: 141, endPoint x: 219, endPoint y: 138, distance: 98.7
click at [219, 138] on div "Mājas darbs Šajā mācību materiālā apguvām JavaScript valodā Random skaitļu ģene…" at bounding box center [318, 254] width 398 height 1833
drag, startPoint x: 121, startPoint y: 143, endPoint x: 322, endPoint y: 163, distance: 201.5
click at [418, 80] on p "1. var. - Ja Tev uzvārds sākas ar burtiem A,Ā,B,C,Č,D,E,Ē , F,G,Ģ," at bounding box center [318, 80] width 398 height 10
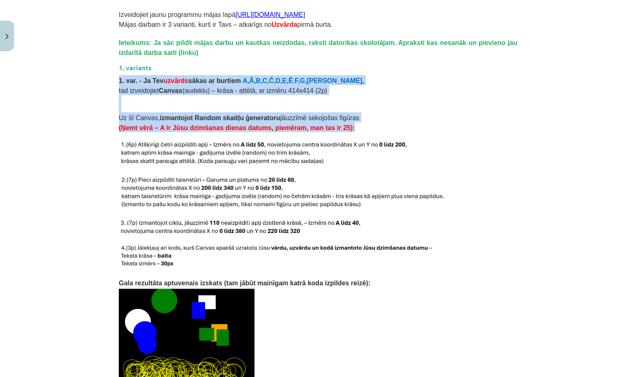
drag, startPoint x: 120, startPoint y: 79, endPoint x: 368, endPoint y: 123, distance: 252.2
click at [368, 123] on div "Mājas darbs Šajā mācību materiālā apguvām JavaScript valodā Random skaitļu ģene…" at bounding box center [318, 254] width 398 height 1833
copy div "1. var. - Ja Tev uzvārds sākas ar burtiem A,Ā,B,C,Č,D,E,Ē , F,G,Ģ, tad izveidoj…"
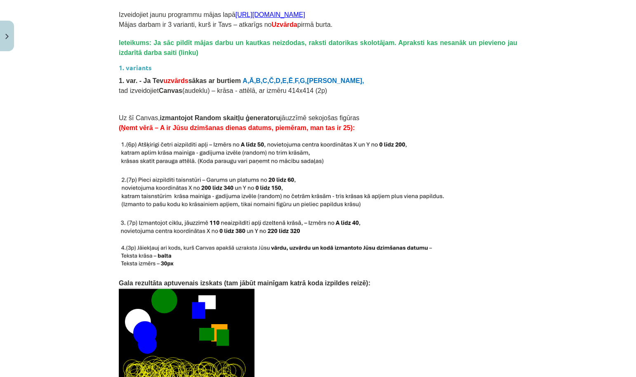
click at [146, 165] on img at bounding box center [264, 154] width 290 height 26
drag, startPoint x: 121, startPoint y: 141, endPoint x: 323, endPoint y: 162, distance: 203.2
click at [356, 109] on p at bounding box center [318, 108] width 398 height 9
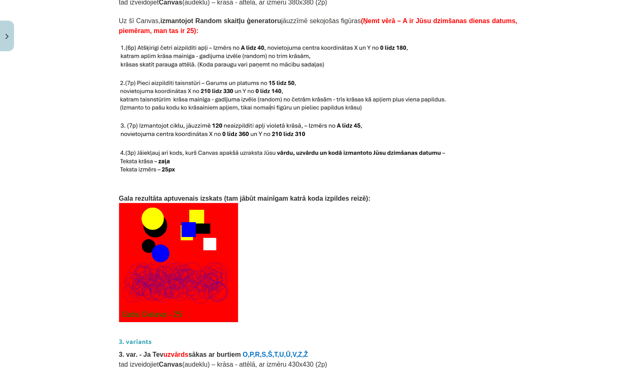
scroll to position [1497, 0]
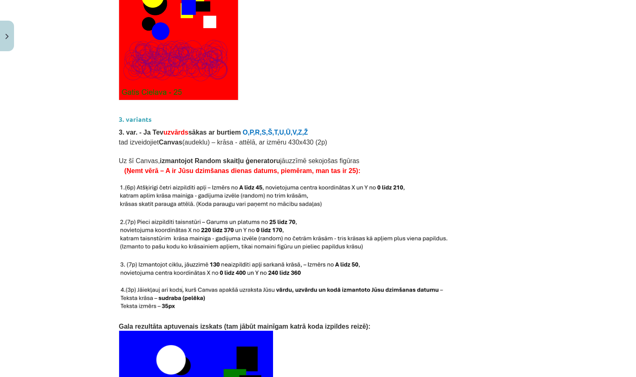
click at [10, 45] on button "Close" at bounding box center [7, 36] width 14 height 31
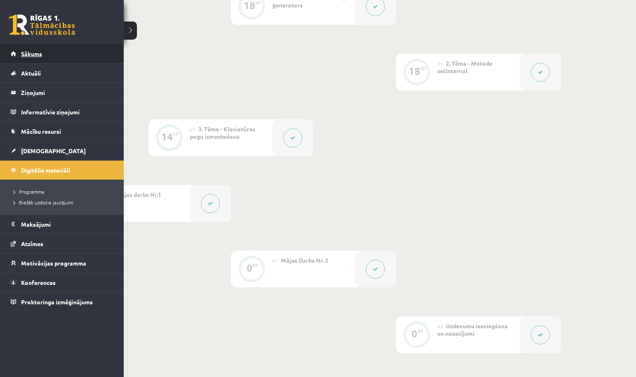
click at [22, 54] on span "Sākums" at bounding box center [31, 53] width 21 height 7
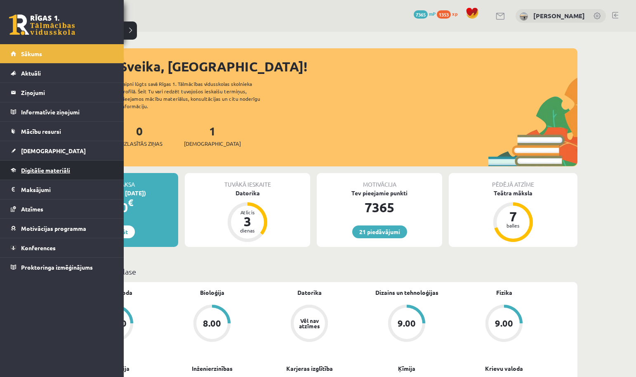
click at [39, 165] on link "Digitālie materiāli" at bounding box center [62, 169] width 103 height 19
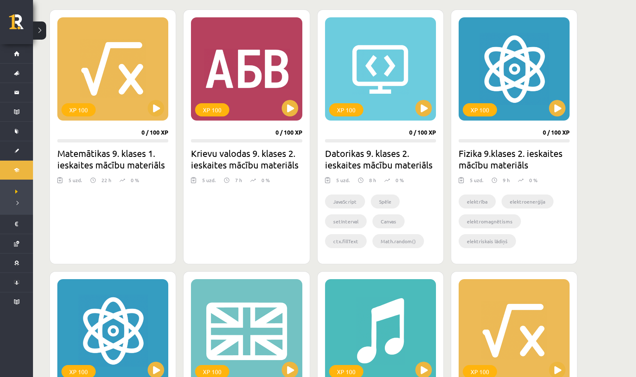
scroll to position [228, 0]
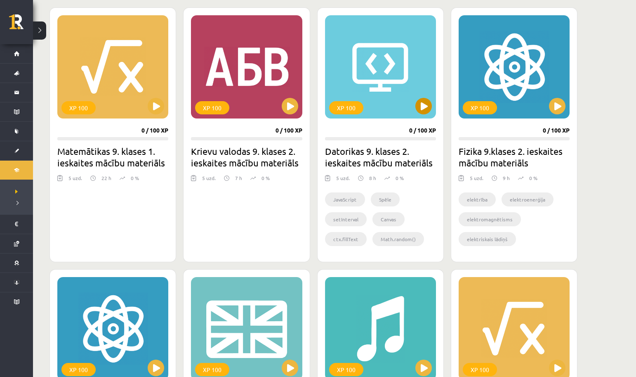
click at [428, 112] on button at bounding box center [423, 106] width 17 height 17
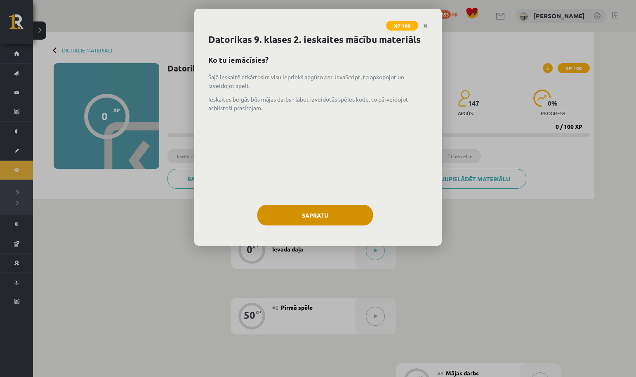
click at [330, 209] on button "Sapratu" at bounding box center [315, 215] width 116 height 21
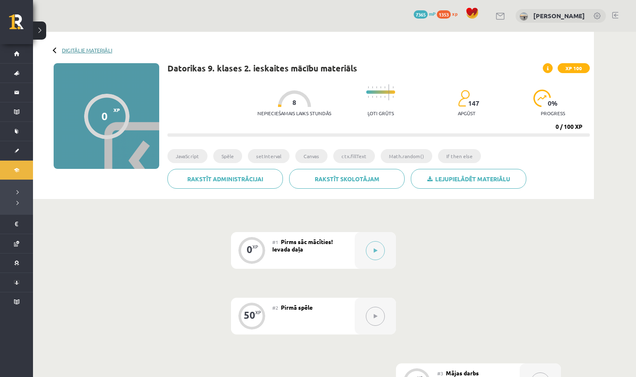
click at [91, 50] on link "Digitālie materiāli" at bounding box center [87, 50] width 50 height 6
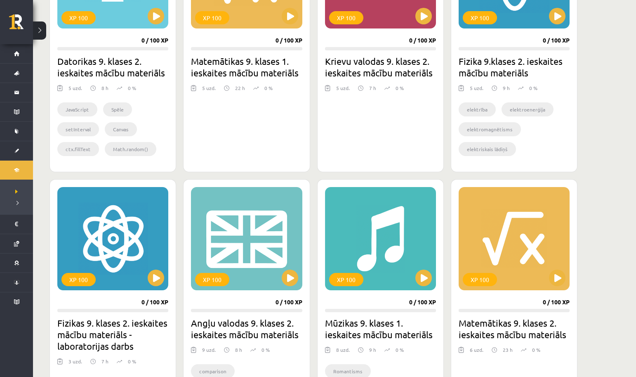
scroll to position [326, 0]
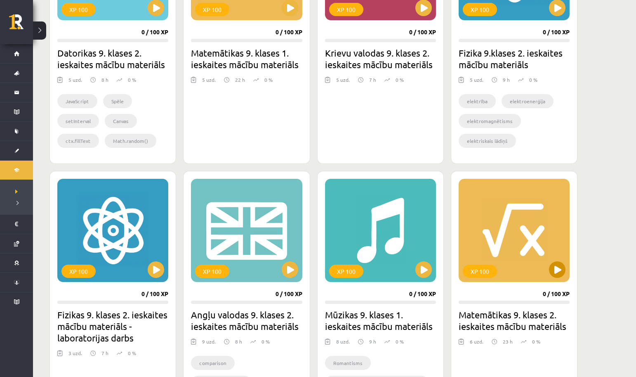
click at [555, 278] on div "XP 100" at bounding box center [514, 230] width 111 height 103
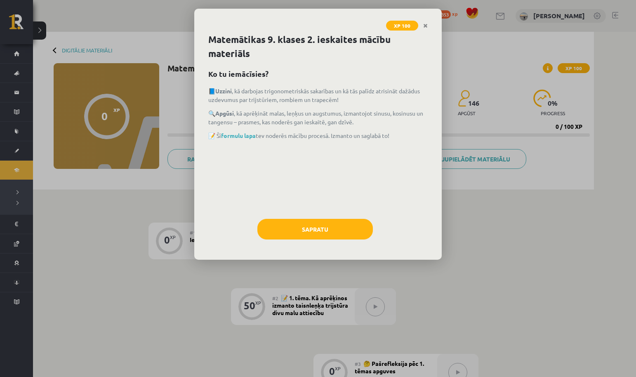
click at [351, 240] on div "Sapratu" at bounding box center [317, 232] width 219 height 27
click at [343, 231] on button "Sapratu" at bounding box center [315, 229] width 116 height 21
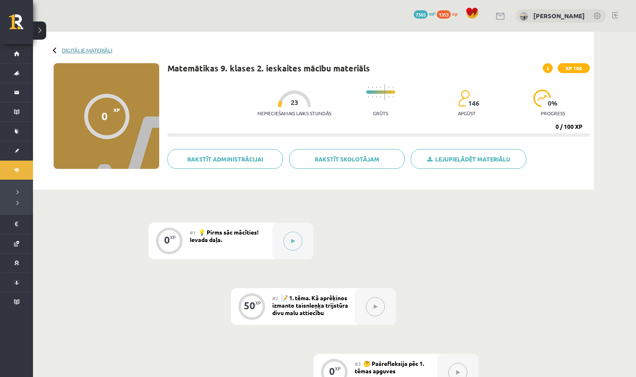
click at [77, 51] on link "Digitālie materiāli" at bounding box center [87, 50] width 50 height 6
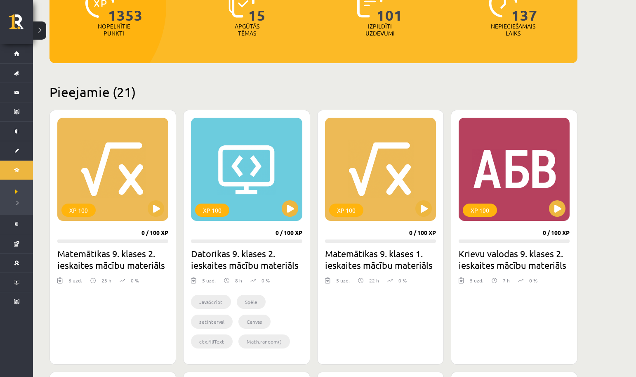
scroll to position [152, 0]
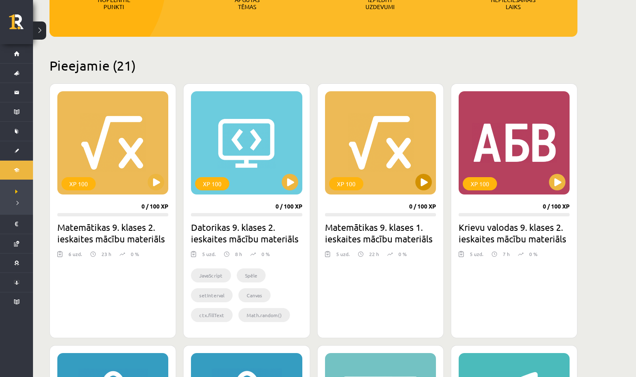
click at [424, 185] on button at bounding box center [423, 182] width 17 height 17
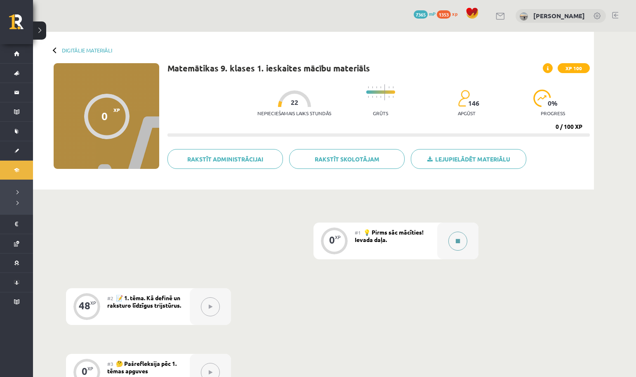
click at [457, 231] on button at bounding box center [457, 240] width 19 height 19
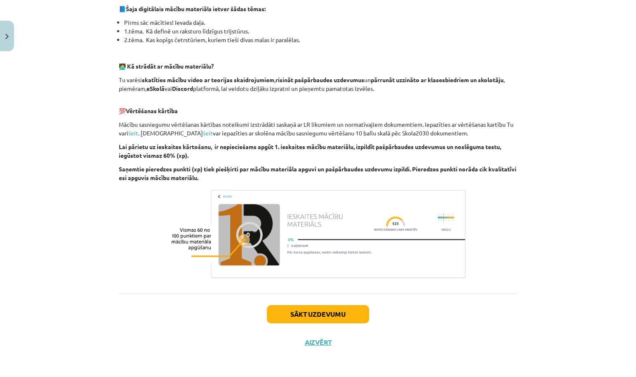
scroll to position [194, 0]
click at [322, 310] on button "Sākt uzdevumu" at bounding box center [318, 314] width 102 height 18
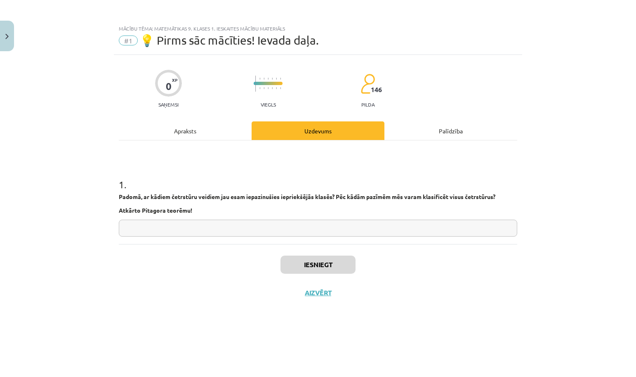
click at [474, 236] on input "text" at bounding box center [318, 227] width 398 height 17
click at [158, 229] on input "**********" at bounding box center [318, 227] width 398 height 17
click at [210, 227] on input "**********" at bounding box center [318, 227] width 398 height 17
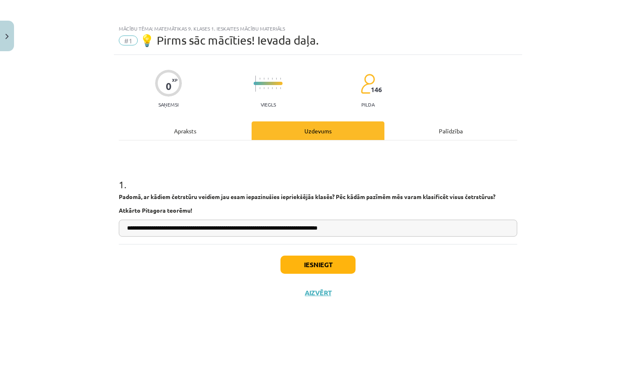
type input "**********"
click at [327, 258] on button "Iesniegt" at bounding box center [318, 264] width 75 height 18
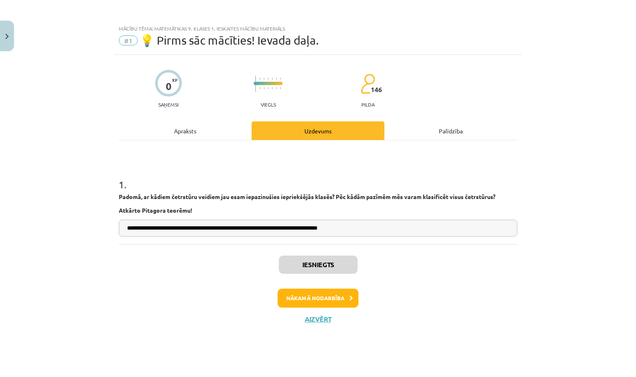
click at [341, 294] on button "Nākamā nodarbība" at bounding box center [318, 297] width 81 height 19
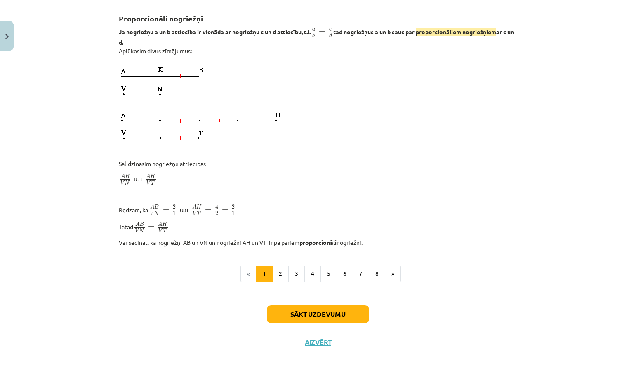
scroll to position [604, 0]
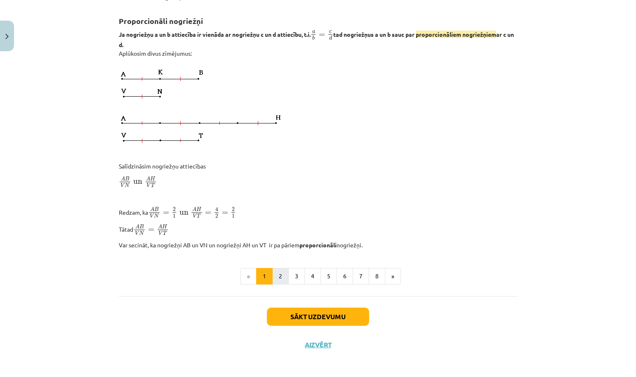
click at [285, 273] on button "2" at bounding box center [280, 276] width 17 height 17
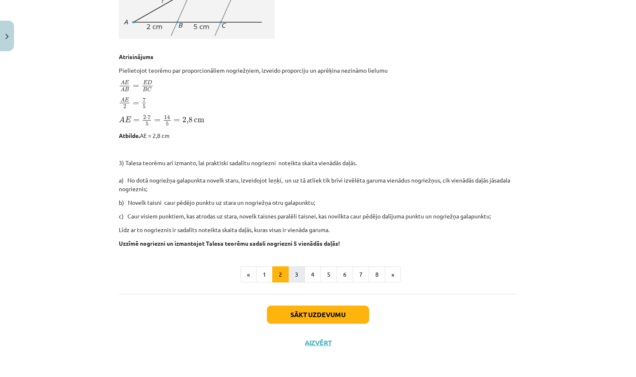
click at [300, 272] on button "3" at bounding box center [296, 274] width 17 height 17
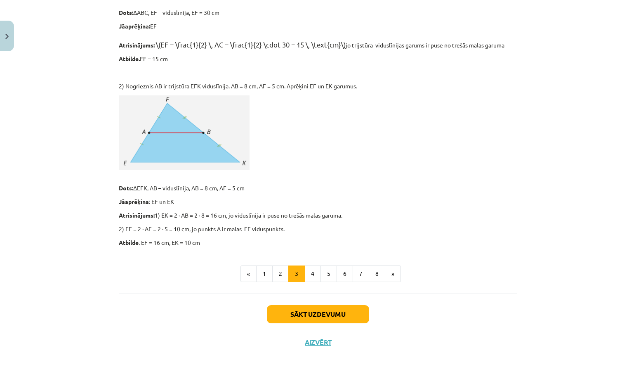
scroll to position [676, 0]
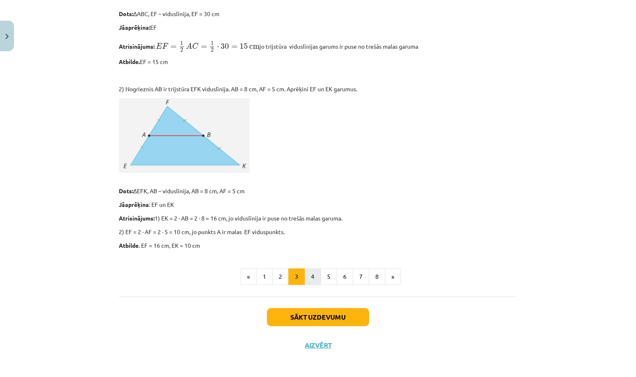
click at [315, 271] on button "4" at bounding box center [312, 276] width 17 height 17
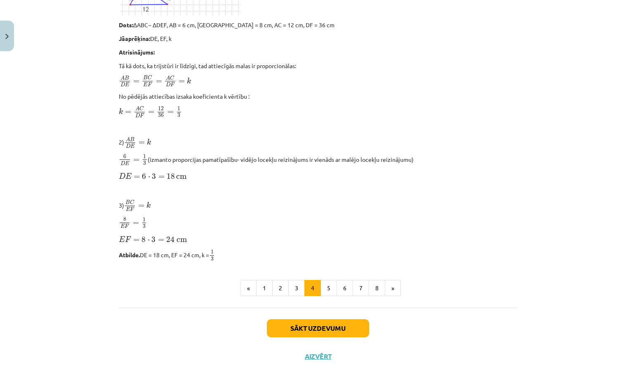
click at [330, 281] on button "5" at bounding box center [329, 288] width 17 height 17
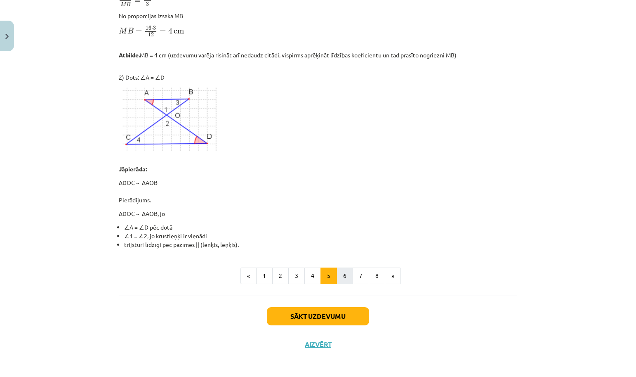
click at [349, 277] on button "6" at bounding box center [345, 275] width 17 height 17
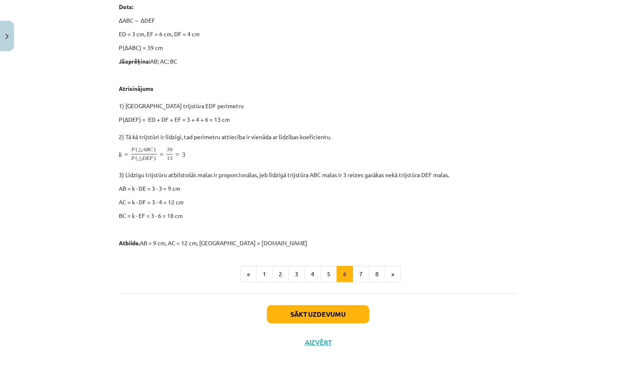
scroll to position [350, 0]
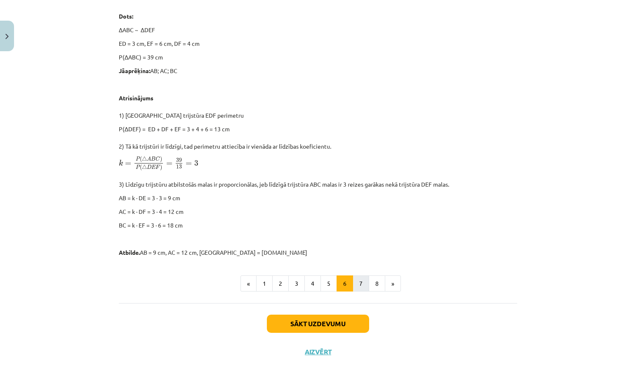
click at [362, 277] on button "7" at bounding box center [361, 283] width 17 height 17
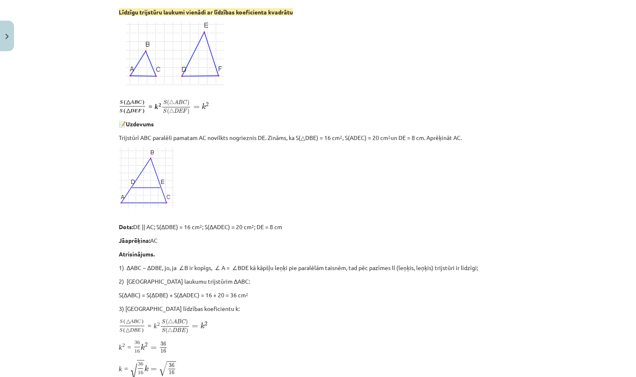
scroll to position [148, 0]
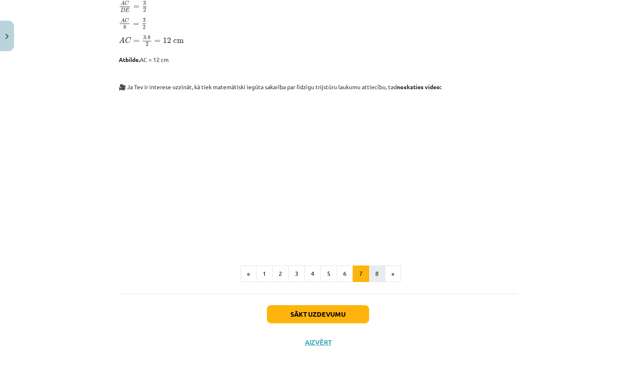
click at [375, 271] on button "8" at bounding box center [377, 273] width 17 height 17
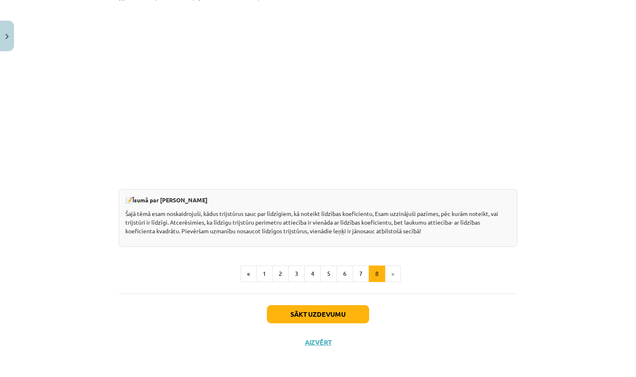
scroll to position [193, 0]
click at [263, 271] on button "1" at bounding box center [264, 273] width 17 height 17
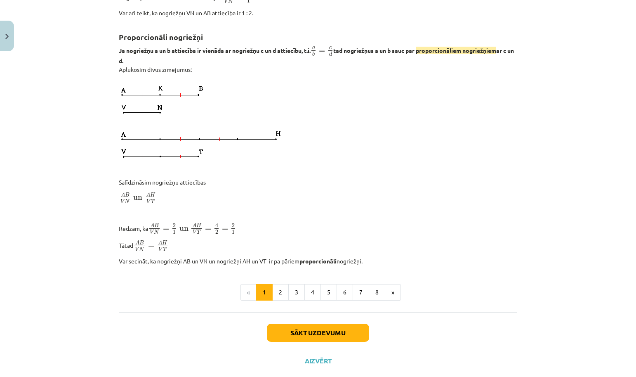
scroll to position [592, 0]
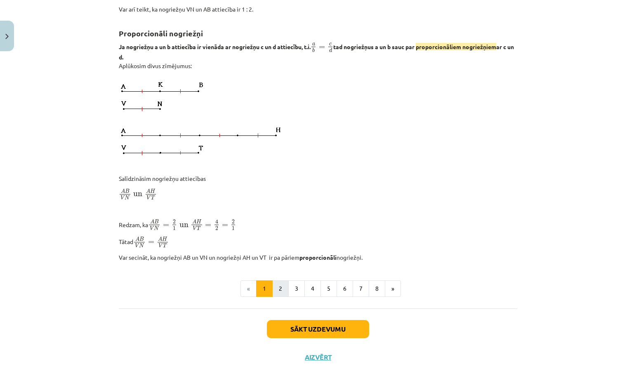
click at [282, 283] on button "2" at bounding box center [280, 288] width 17 height 17
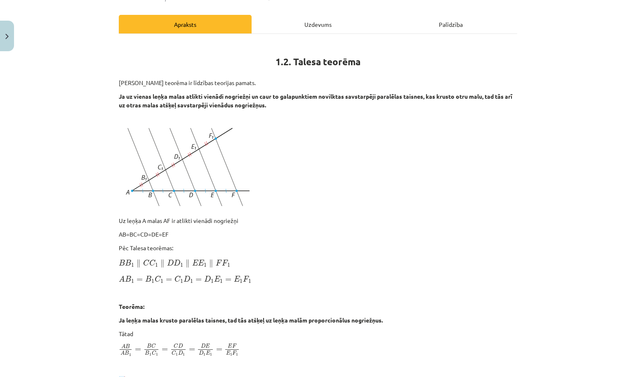
scroll to position [109, 0]
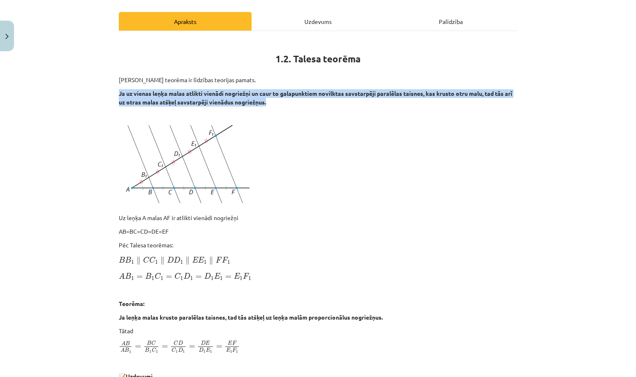
drag, startPoint x: 116, startPoint y: 92, endPoint x: 277, endPoint y: 104, distance: 161.3
copy b "Ja uz vienas leņķa malas atlikti vienādi nogriežņi un caur to galapunktiem novi…"
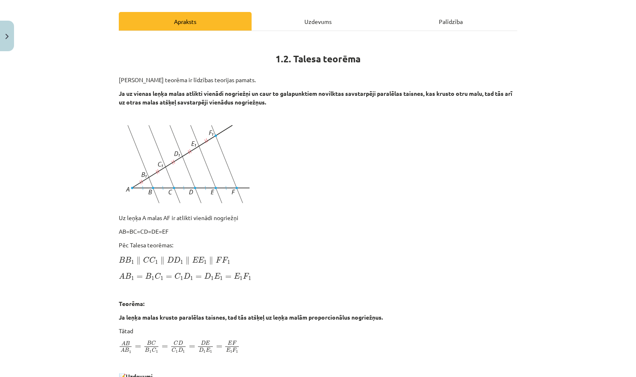
click at [296, 158] on p at bounding box center [318, 164] width 398 height 88
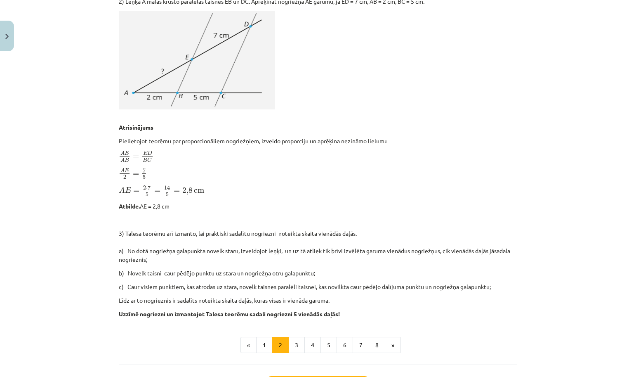
scroll to position [686, 0]
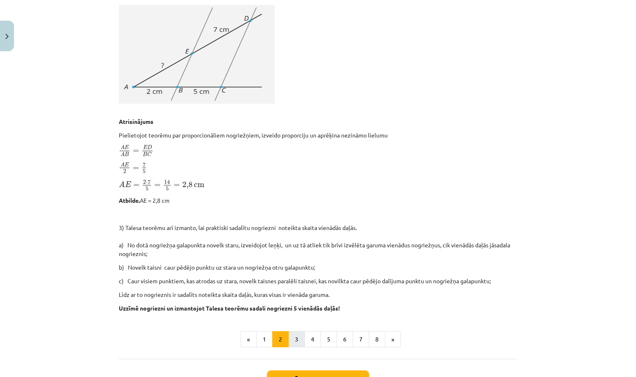
click at [296, 337] on button "3" at bounding box center [296, 339] width 17 height 17
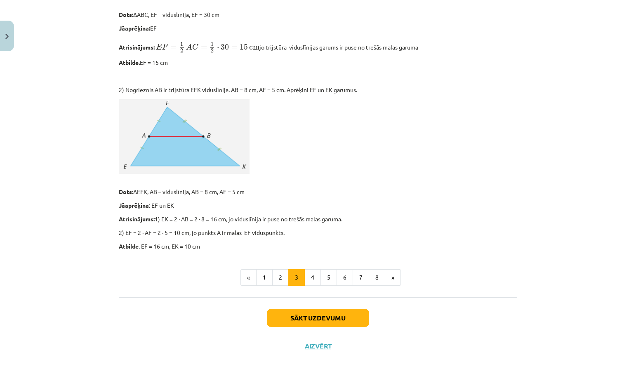
scroll to position [679, 0]
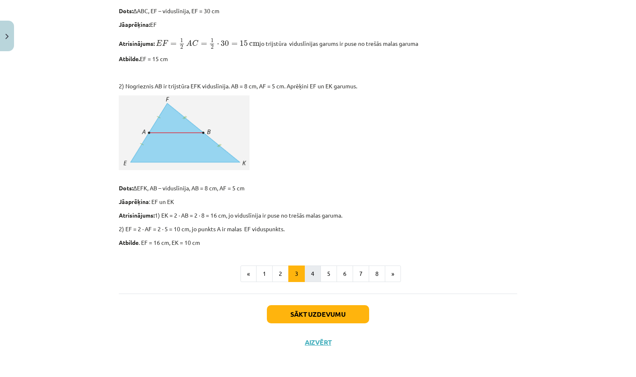
click at [316, 268] on button "4" at bounding box center [312, 273] width 17 height 17
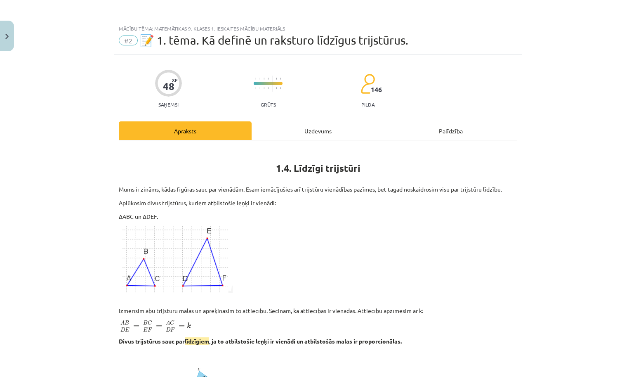
scroll to position [0, 0]
click at [2, 40] on button "Close" at bounding box center [7, 36] width 14 height 31
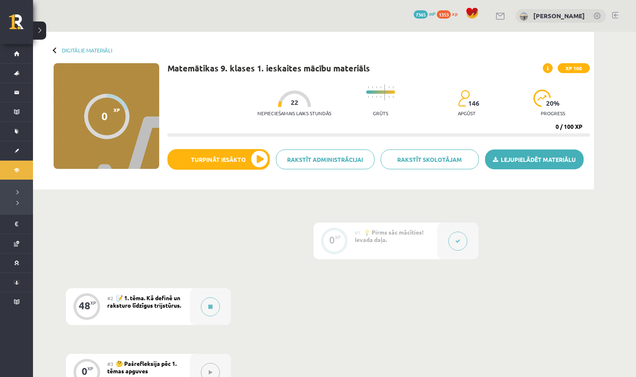
click at [497, 163] on icon at bounding box center [495, 160] width 5 height 6
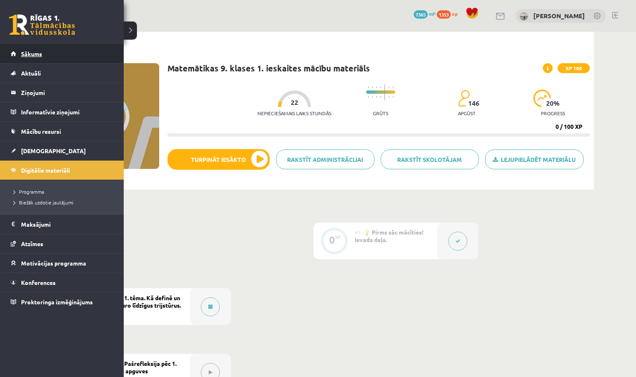
click at [53, 50] on link "Sākums" at bounding box center [62, 53] width 103 height 19
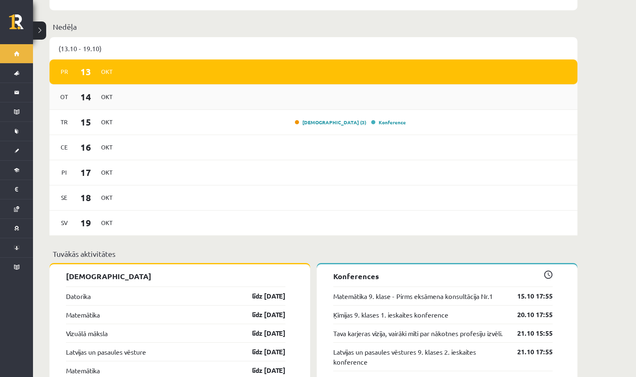
scroll to position [597, 0]
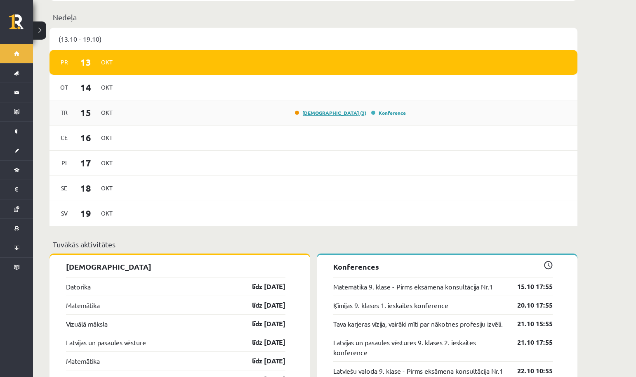
click at [348, 109] on link "[DEMOGRAPHIC_DATA] (3)" at bounding box center [330, 112] width 71 height 7
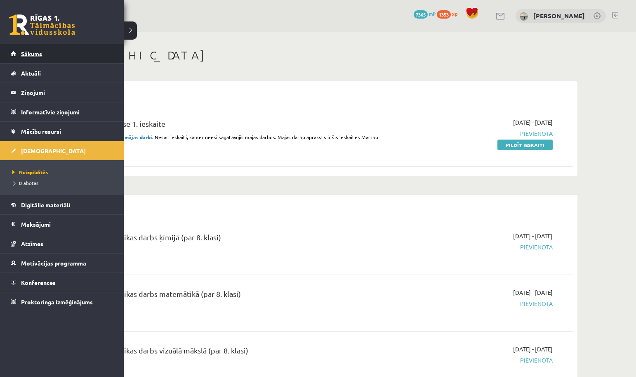
click at [23, 53] on span "Sākums" at bounding box center [31, 53] width 21 height 7
